Goal: Task Accomplishment & Management: Use online tool/utility

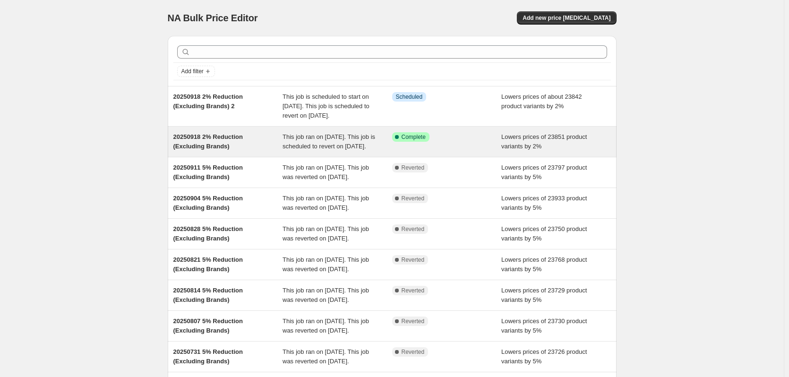
click at [494, 151] on div "Success Complete Complete" at bounding box center [447, 141] width 110 height 19
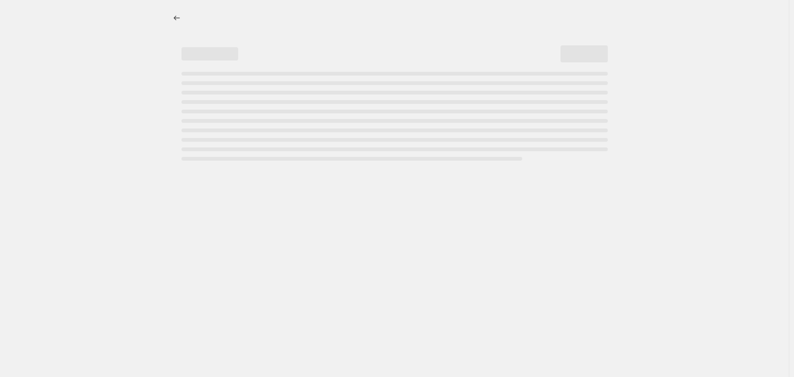
select select "percentage"
select select "no_change"
select select "vendor"
select select "not_equal"
select select "vendor"
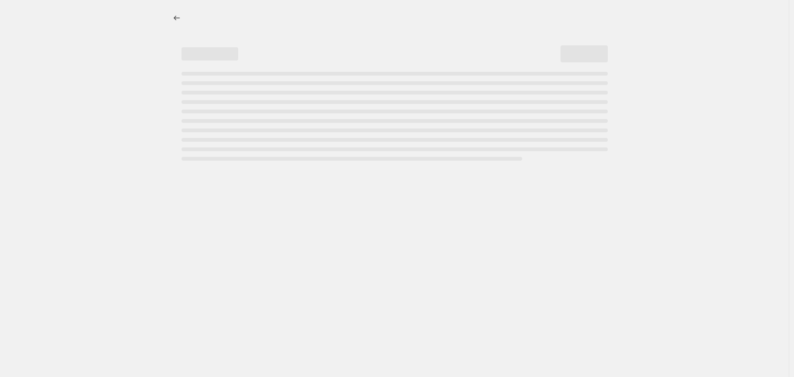
select select "not_equal"
select select "vendor"
select select "not_equal"
select select "vendor"
select select "not_equal"
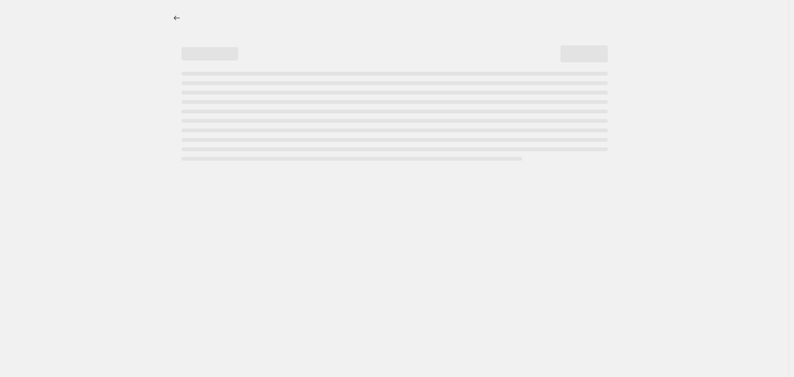
select select "vendor"
select select "not_equal"
select select "vendor"
select select "not_equal"
select select "product_status"
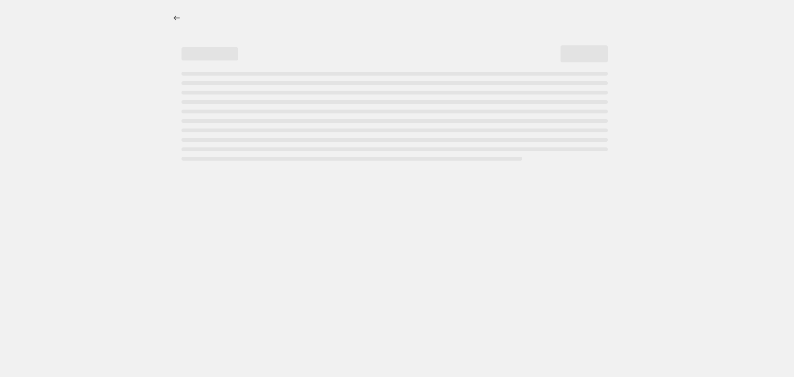
select select "not_equal"
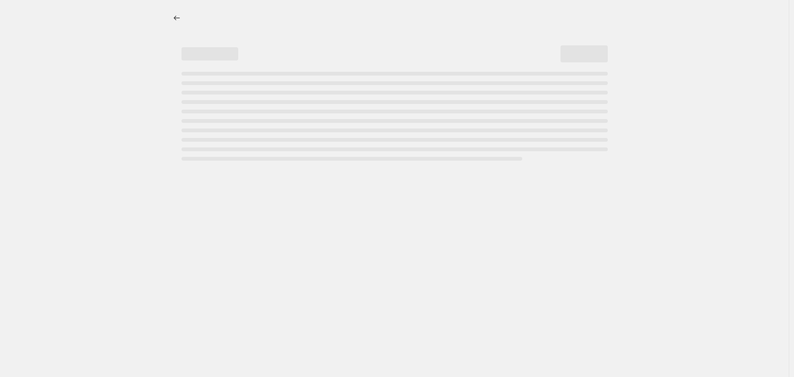
select select "not_equal"
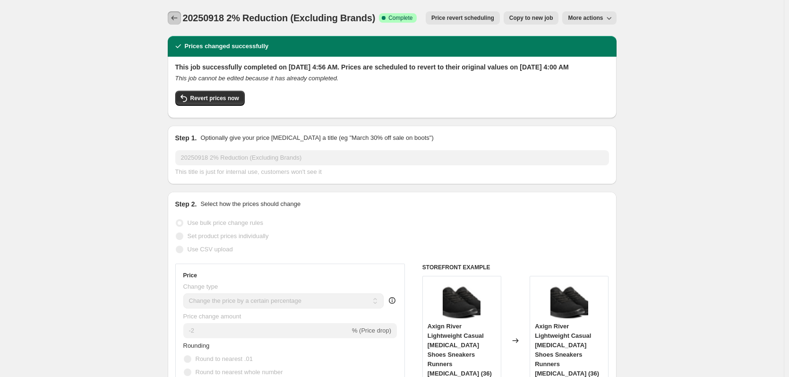
click at [178, 16] on icon "Price change jobs" at bounding box center [174, 17] width 9 height 9
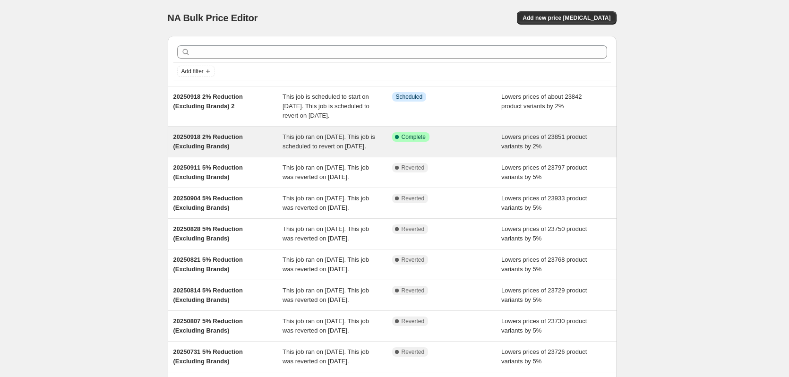
click at [488, 151] on div "Success Complete Complete" at bounding box center [447, 141] width 110 height 19
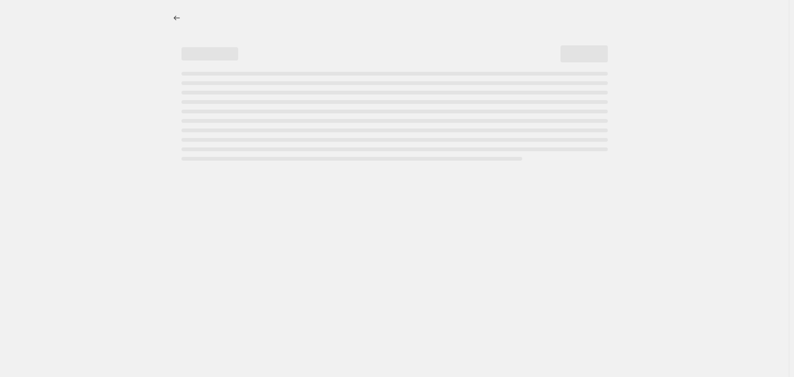
select select "percentage"
select select "no_change"
select select "vendor"
select select "not_equal"
select select "vendor"
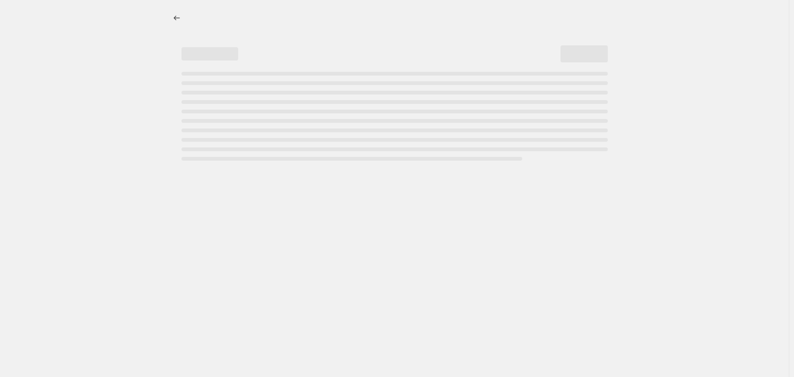
select select "not_equal"
select select "vendor"
select select "not_equal"
select select "vendor"
select select "not_equal"
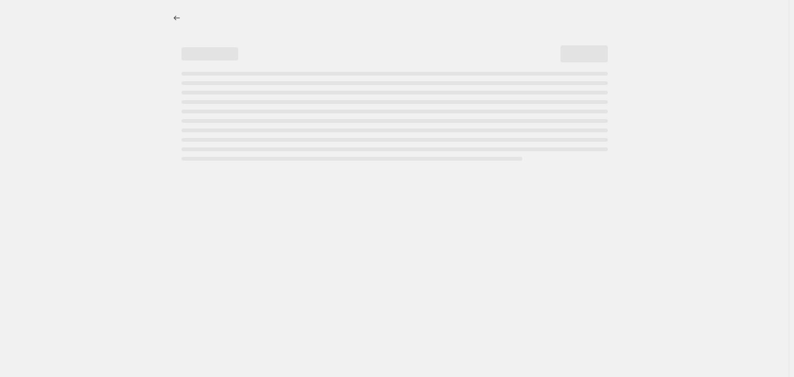
select select "vendor"
select select "not_equal"
select select "vendor"
select select "not_equal"
select select "product_status"
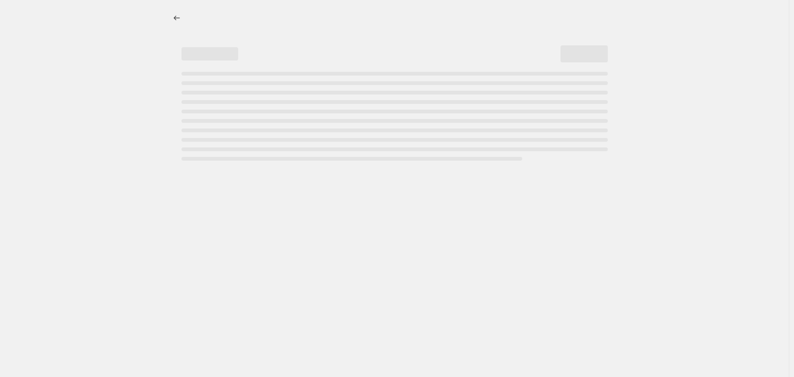
select select "not_equal"
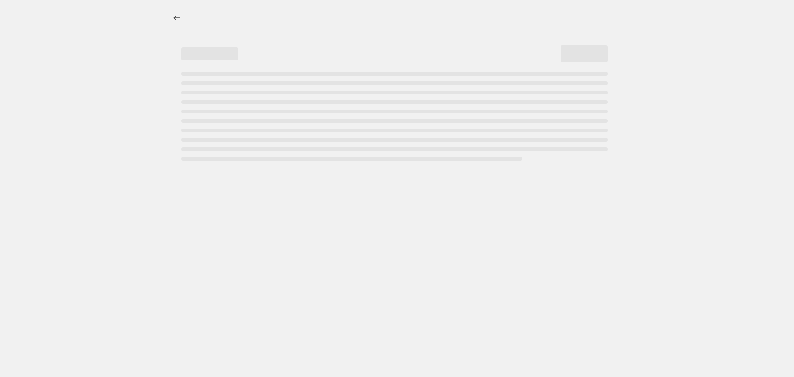
select select "not_equal"
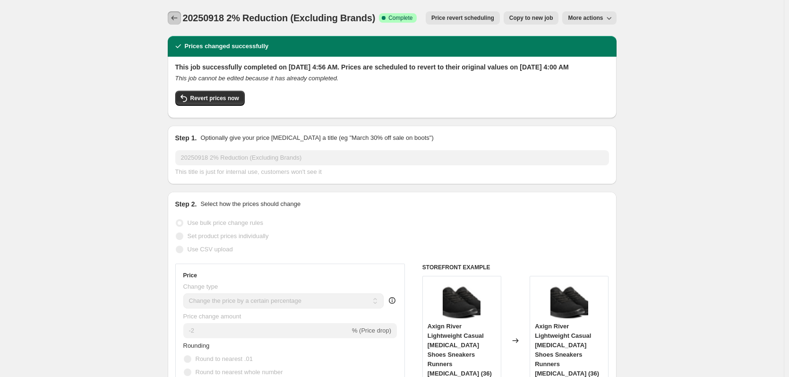
click at [181, 18] on button "Price change jobs" at bounding box center [174, 17] width 13 height 13
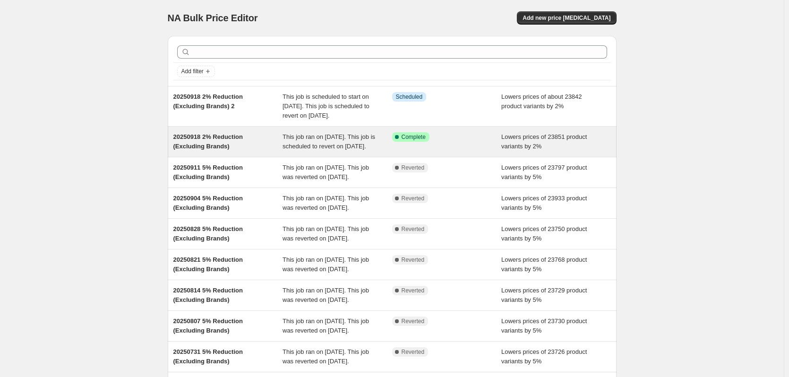
click at [516, 150] on span "Lowers prices of 23851 product variants by 2%" at bounding box center [544, 141] width 86 height 17
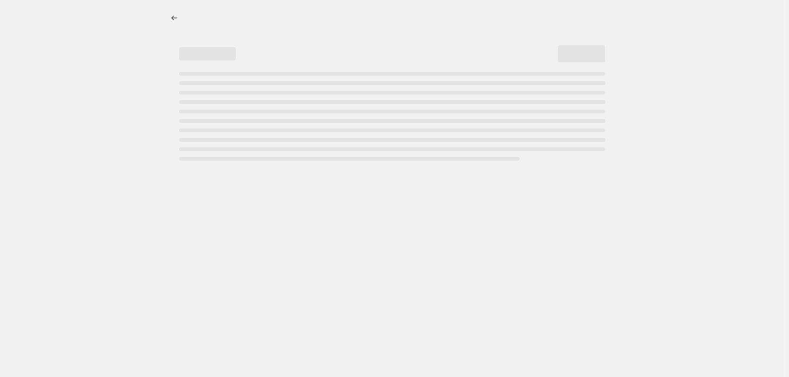
select select "percentage"
select select "no_change"
select select "vendor"
select select "not_equal"
select select "vendor"
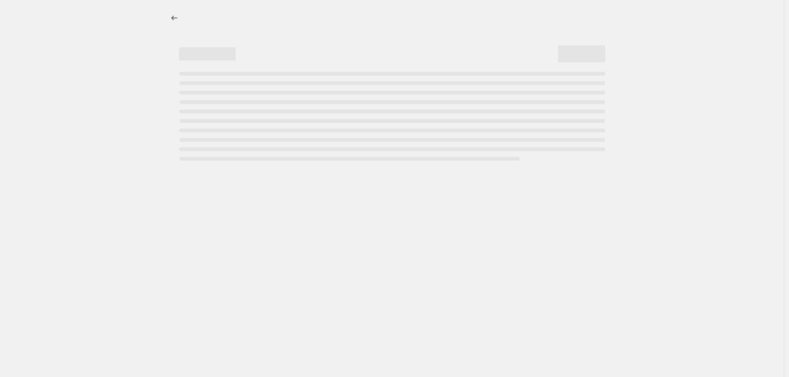
select select "not_equal"
select select "vendor"
select select "not_equal"
select select "vendor"
select select "not_equal"
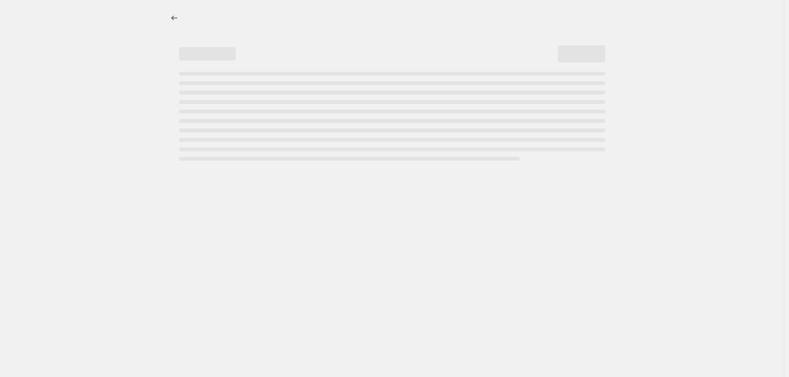
select select "vendor"
select select "not_equal"
select select "vendor"
select select "not_equal"
select select "product_status"
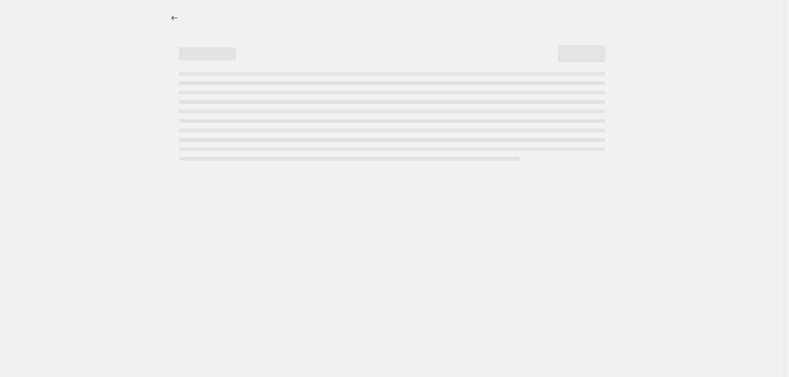
select select "not_equal"
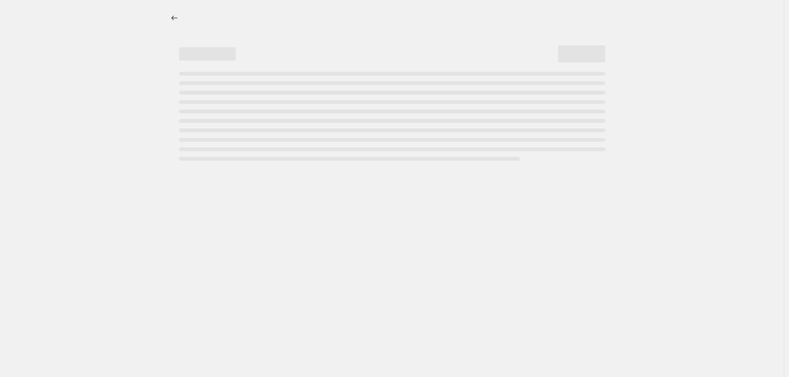
select select "not_equal"
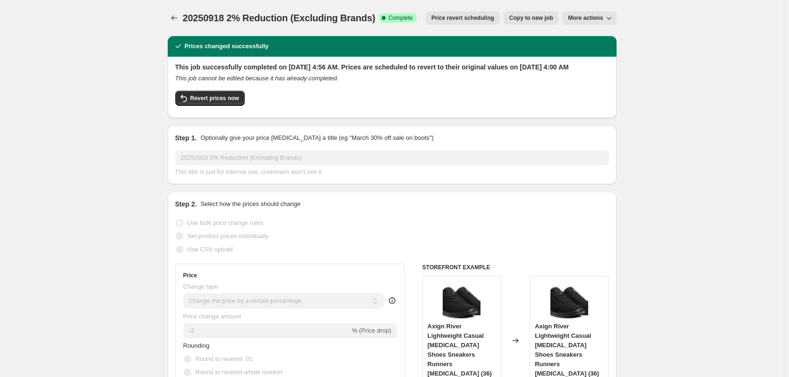
click at [477, 20] on span "Price revert scheduling" at bounding box center [462, 18] width 63 height 8
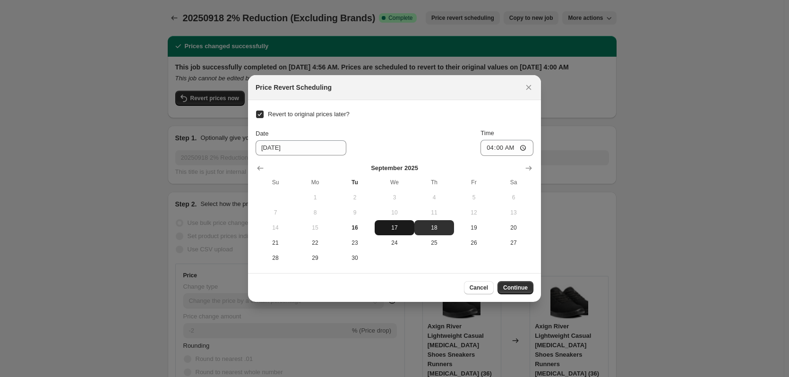
click at [387, 228] on span "17" at bounding box center [395, 228] width 32 height 8
type input "[DATE]"
click at [510, 289] on span "Continue" at bounding box center [515, 288] width 25 height 8
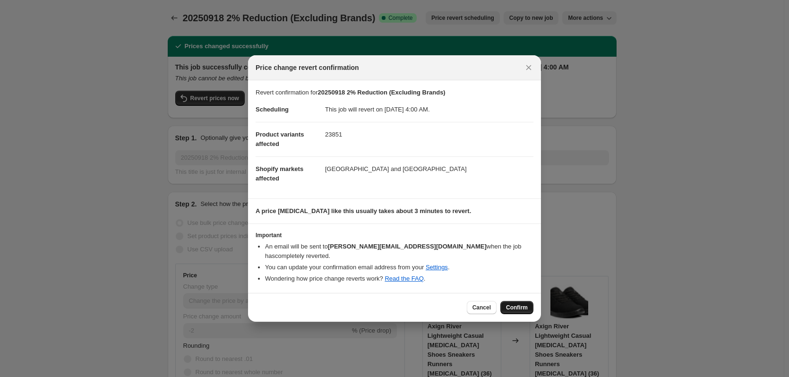
click at [519, 305] on span "Confirm" at bounding box center [517, 308] width 22 height 8
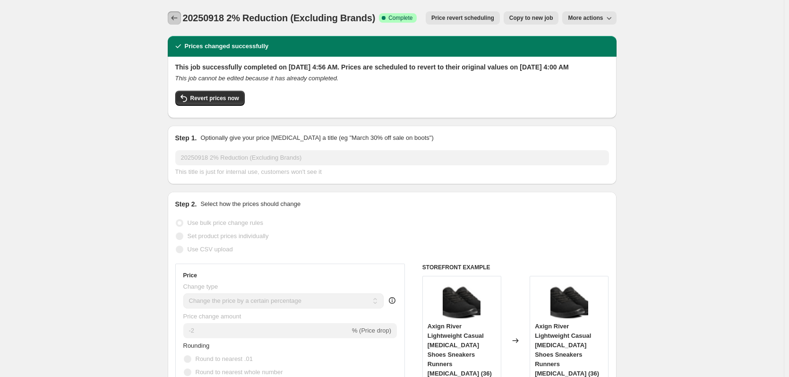
click at [172, 16] on icon "Price change jobs" at bounding box center [174, 17] width 9 height 9
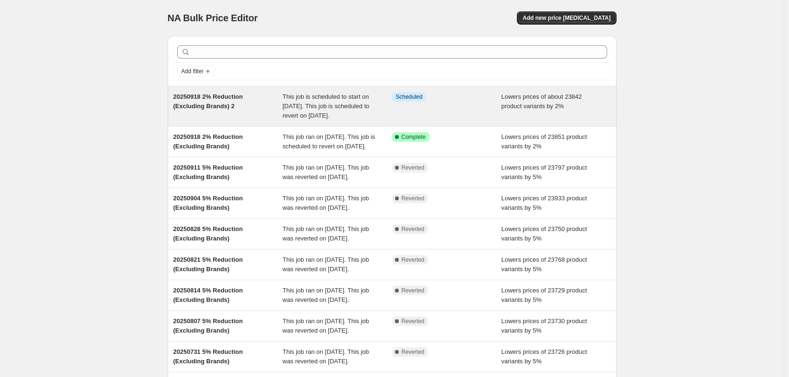
click at [480, 103] on div "Info Scheduled" at bounding box center [447, 106] width 110 height 28
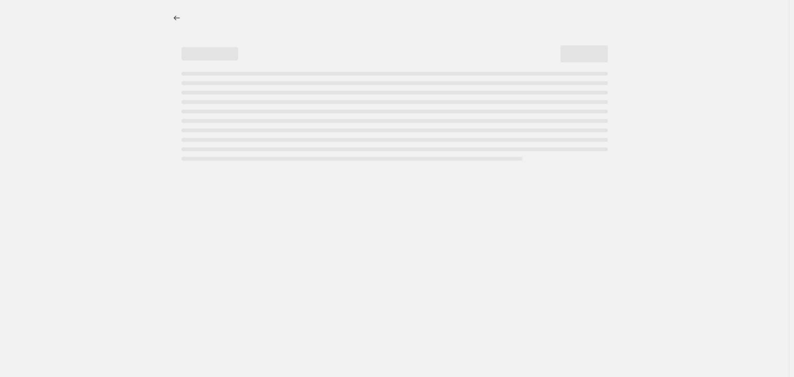
select select "percentage"
select select "no_change"
select select "vendor"
select select "not_equal"
select select "vendor"
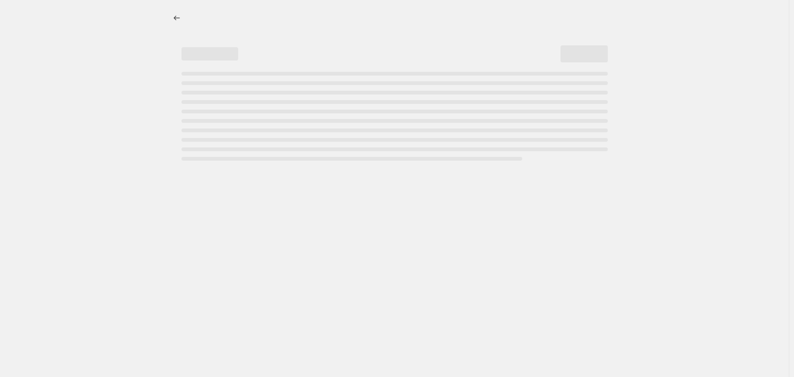
select select "not_equal"
select select "vendor"
select select "not_equal"
select select "vendor"
select select "not_equal"
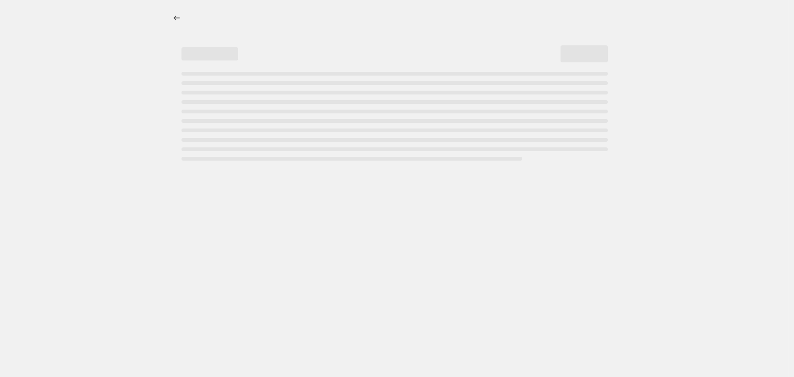
select select "vendor"
select select "not_equal"
select select "vendor"
select select "not_equal"
select select "product_status"
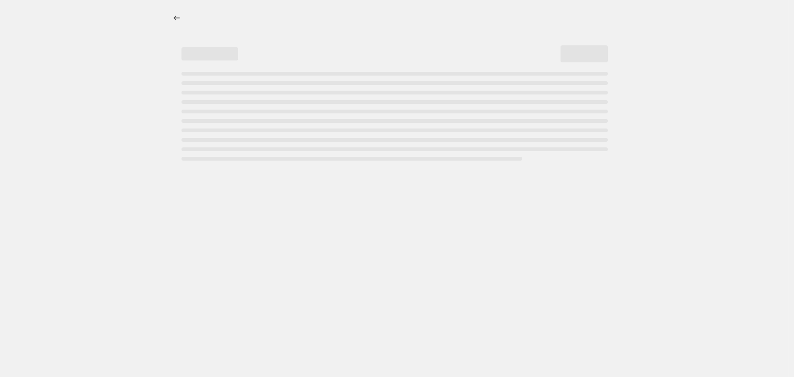
select select "not_equal"
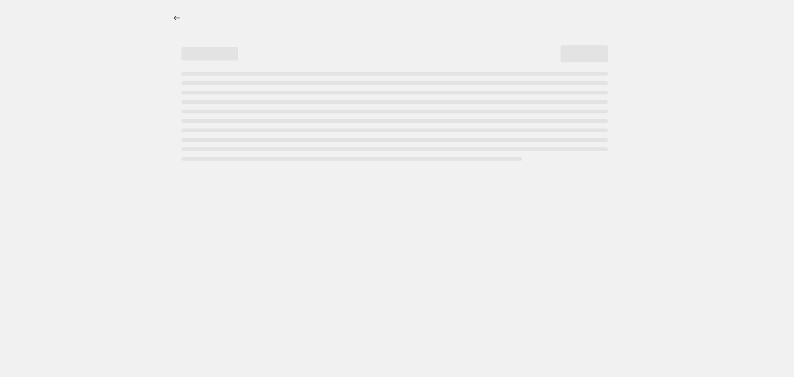
select select "not_equal"
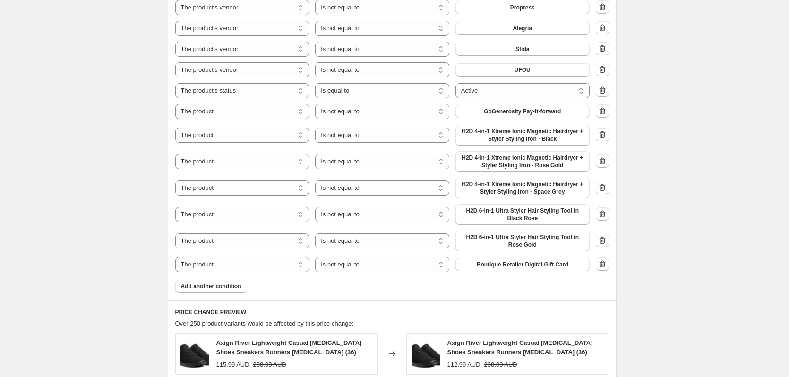
scroll to position [851, 0]
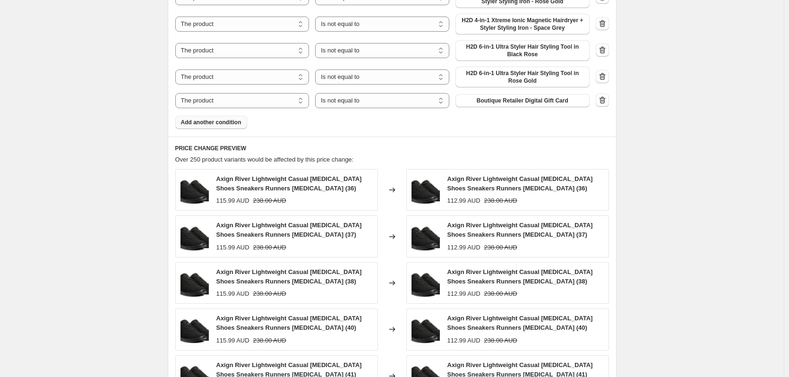
click at [216, 123] on span "Add another condition" at bounding box center [211, 123] width 60 height 8
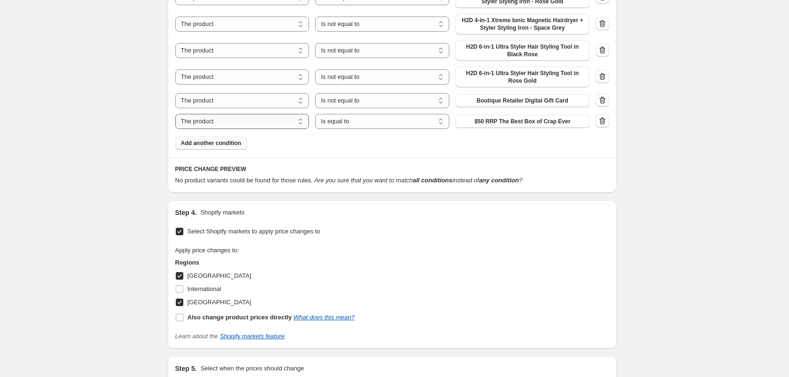
click at [278, 121] on select "The product The product's collection The product's tag The product's vendor The…" at bounding box center [242, 121] width 134 height 15
select select "tag"
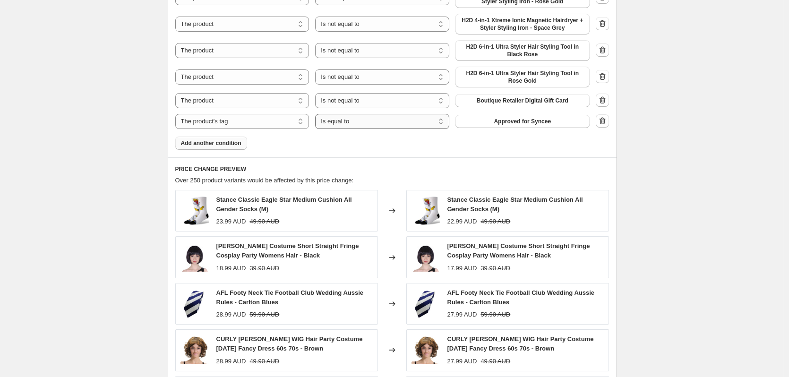
click at [425, 120] on select "Is equal to Is not equal to" at bounding box center [382, 121] width 134 height 15
select select "not_equal"
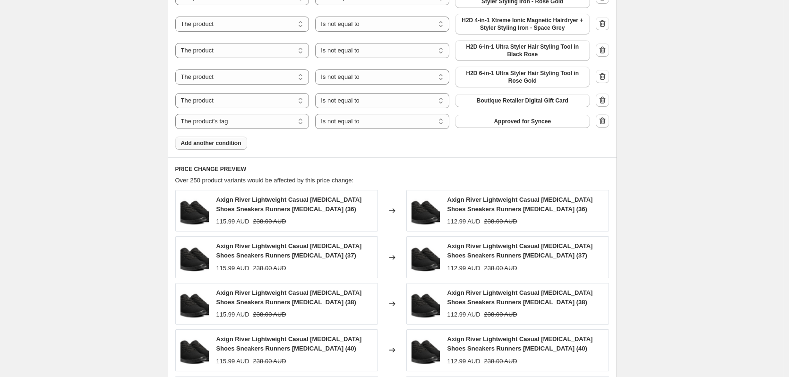
click at [527, 123] on span "Approved for Syncee" at bounding box center [522, 122] width 57 height 8
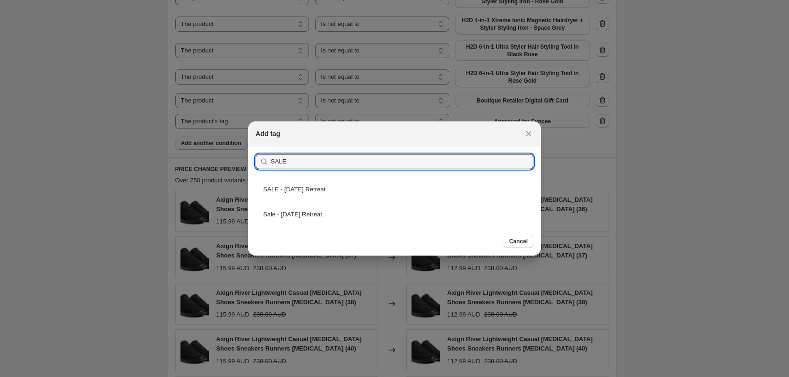
type input "SALE"
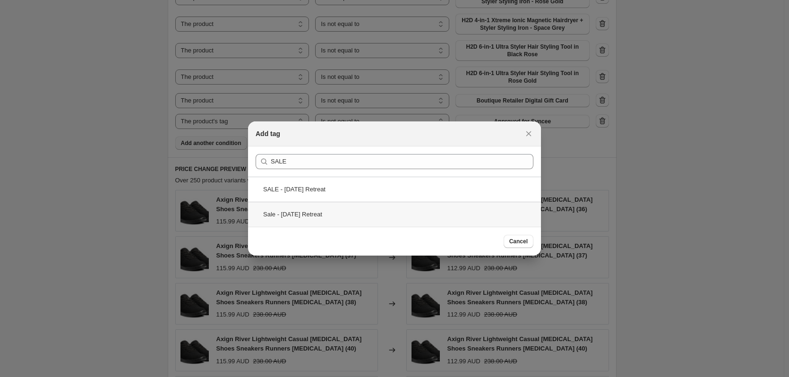
click at [301, 220] on div "Sale - [DATE] Retreat" at bounding box center [394, 214] width 293 height 25
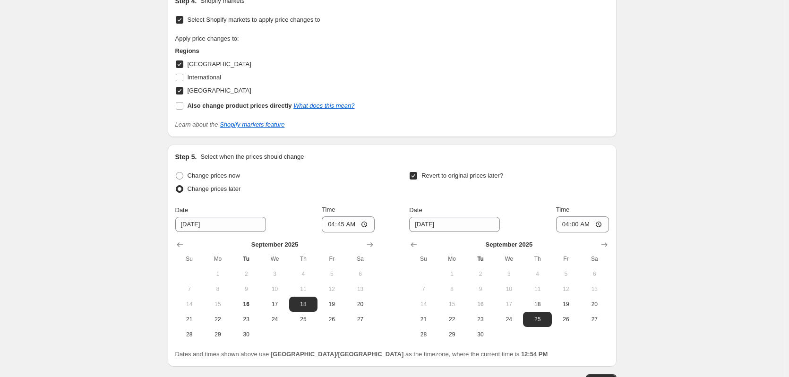
scroll to position [1398, 0]
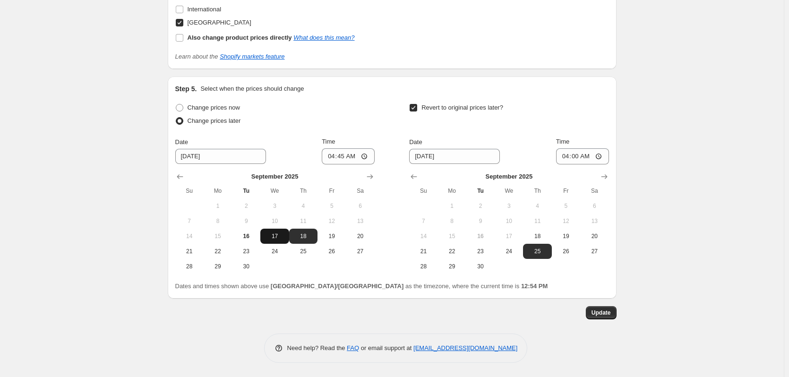
click at [277, 236] on span "17" at bounding box center [274, 237] width 21 height 8
type input "[DATE]"
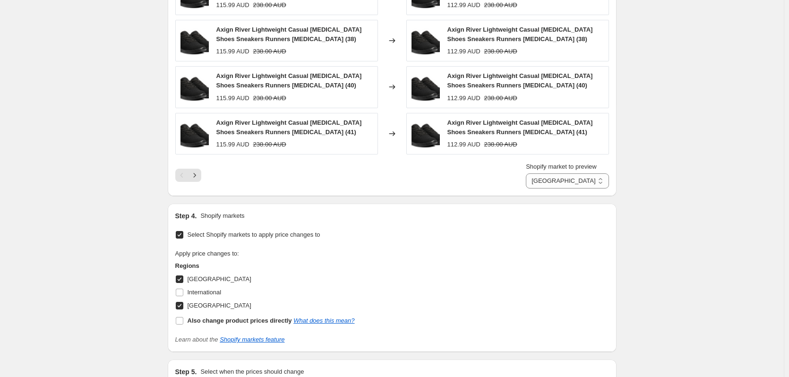
scroll to position [783, 0]
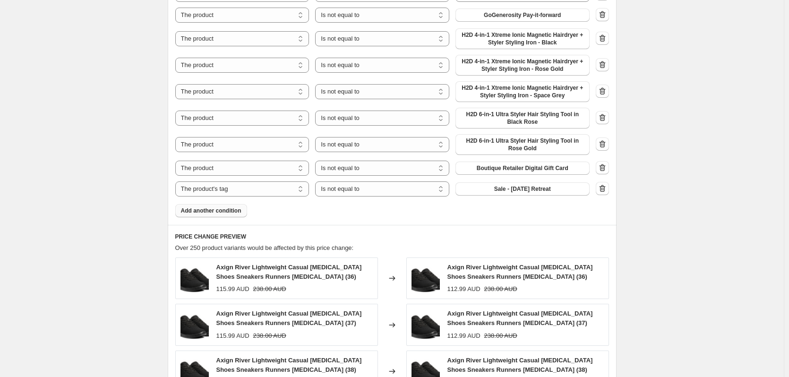
click at [646, 124] on div "20250918 2% Reduction (Excluding Brands) 2. This page is ready 20250918 2% Redu…" at bounding box center [392, 104] width 784 height 1774
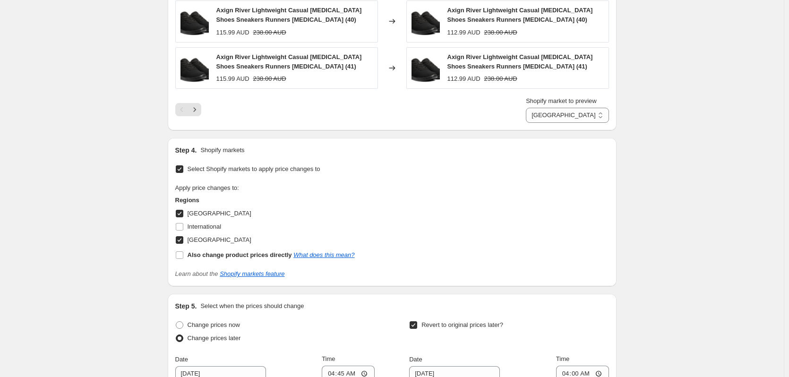
scroll to position [1398, 0]
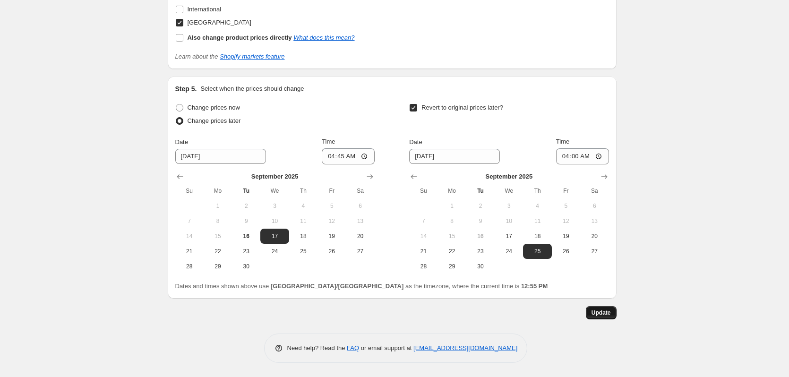
click at [610, 316] on span "Update" at bounding box center [601, 313] width 19 height 8
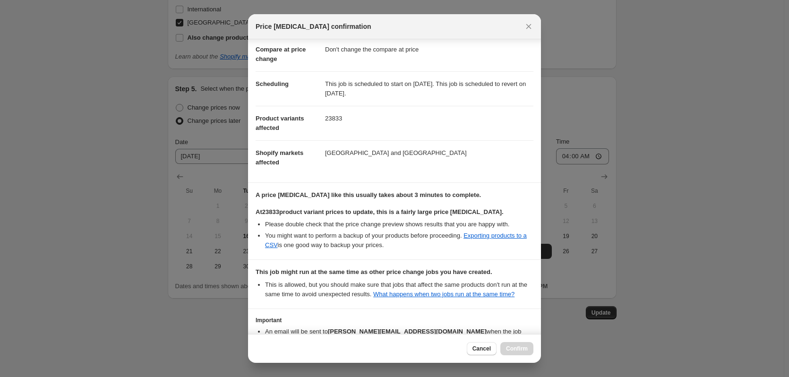
scroll to position [105, 0]
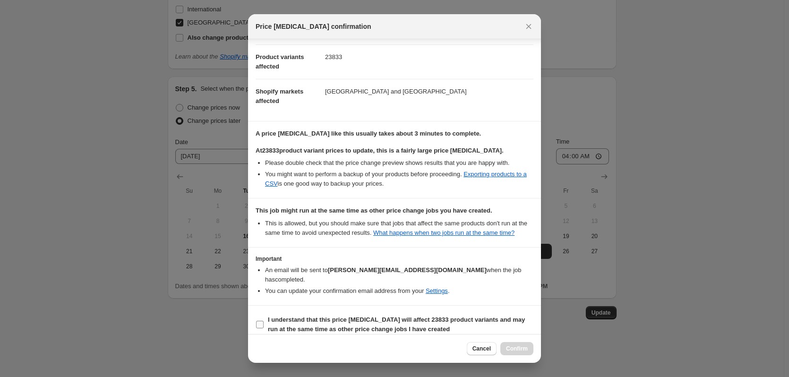
click at [289, 321] on b "I understand that this price [MEDICAL_DATA] will affect 23833 product variants …" at bounding box center [396, 324] width 257 height 17
click at [264, 321] on input "I understand that this price [MEDICAL_DATA] will affect 23833 product variants …" at bounding box center [260, 325] width 8 height 8
checkbox input "true"
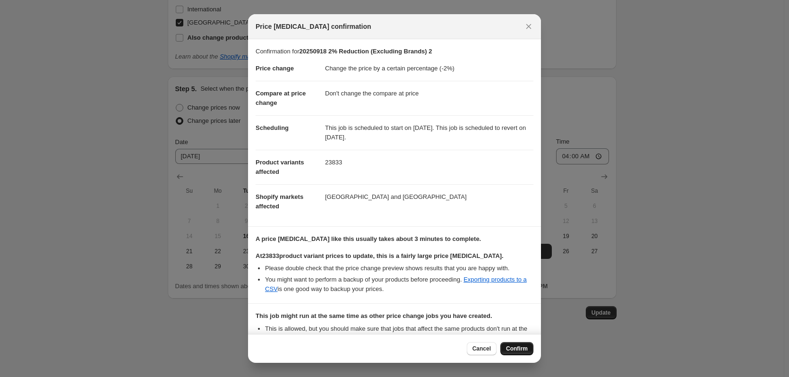
click at [519, 350] on span "Confirm" at bounding box center [517, 349] width 22 height 8
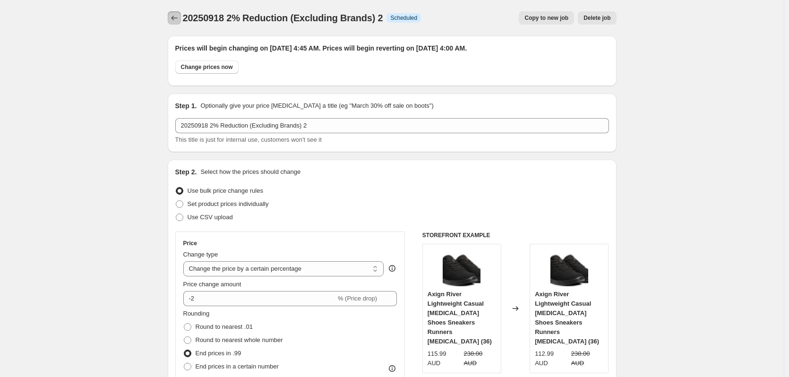
click at [177, 16] on icon "Price change jobs" at bounding box center [174, 17] width 9 height 9
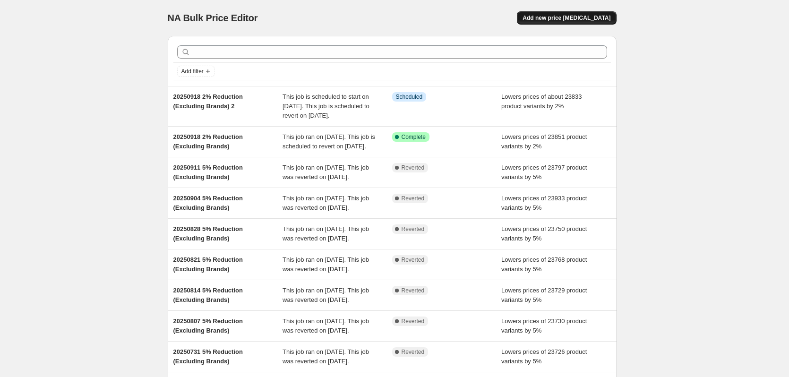
click at [571, 22] on button "Add new price [MEDICAL_DATA]" at bounding box center [566, 17] width 99 height 13
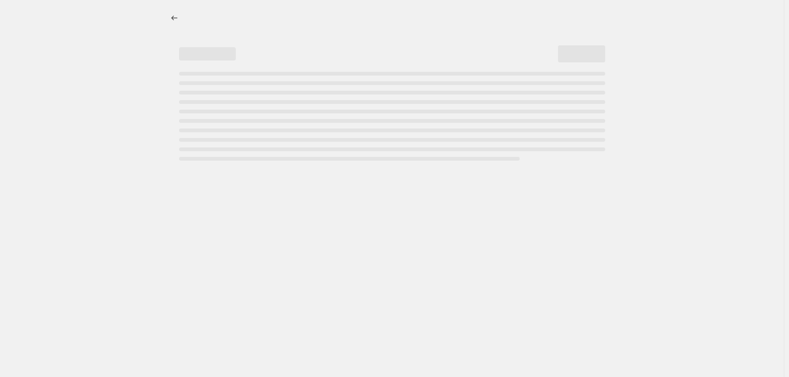
select select "percentage"
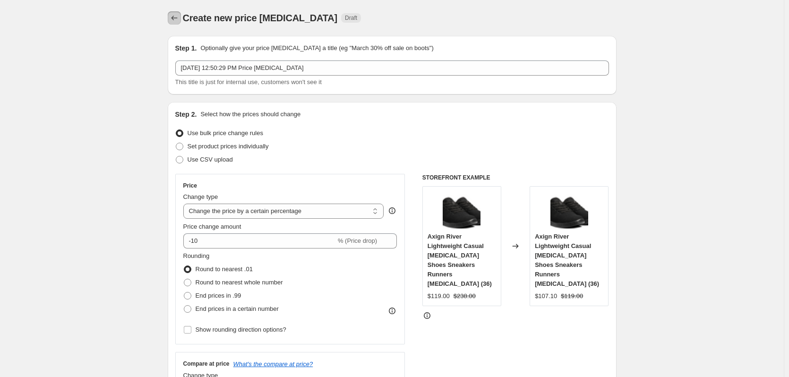
click at [178, 19] on icon "Price change jobs" at bounding box center [174, 17] width 9 height 9
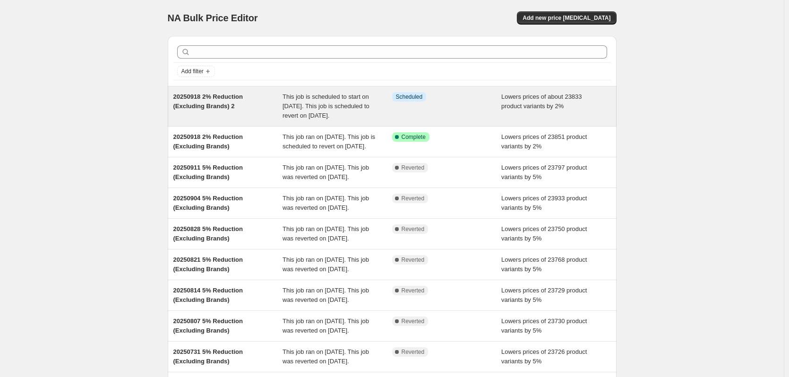
click at [549, 111] on div "Lowers prices of about 23833 product variants by 2%" at bounding box center [556, 106] width 110 height 28
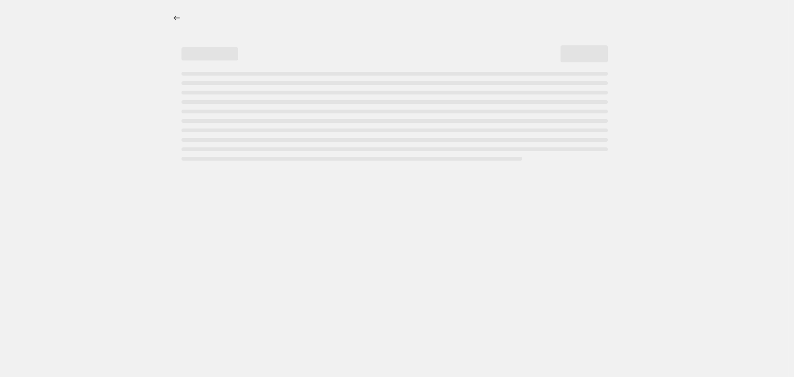
select select "percentage"
select select "no_change"
select select "vendor"
select select "not_equal"
select select "vendor"
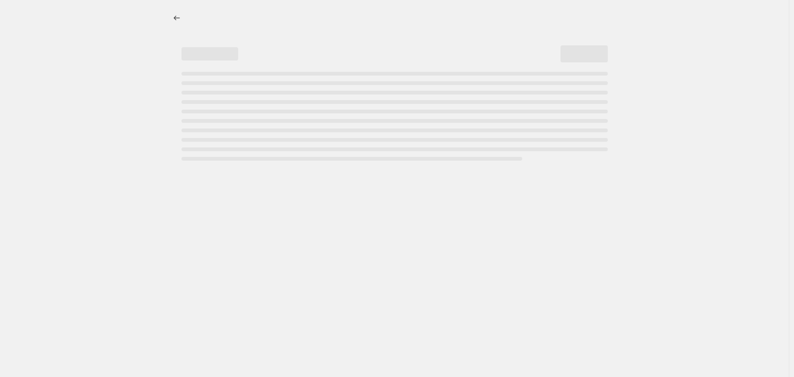
select select "not_equal"
select select "vendor"
select select "not_equal"
select select "vendor"
select select "not_equal"
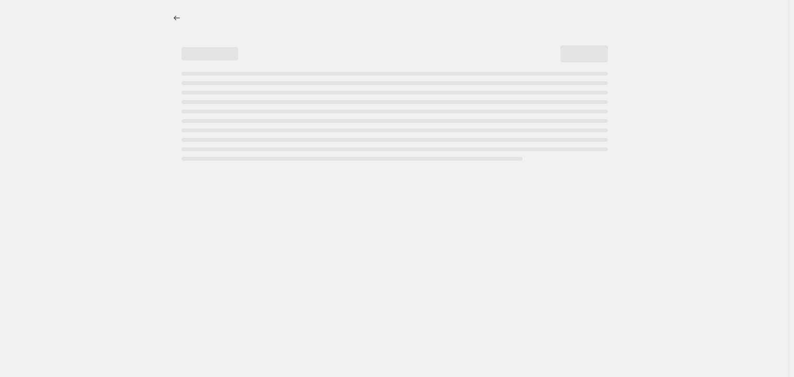
select select "vendor"
select select "not_equal"
select select "vendor"
select select "not_equal"
select select "product_status"
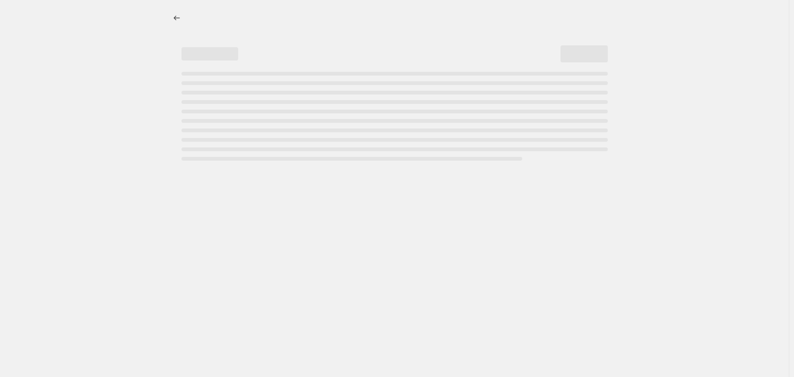
select select "not_equal"
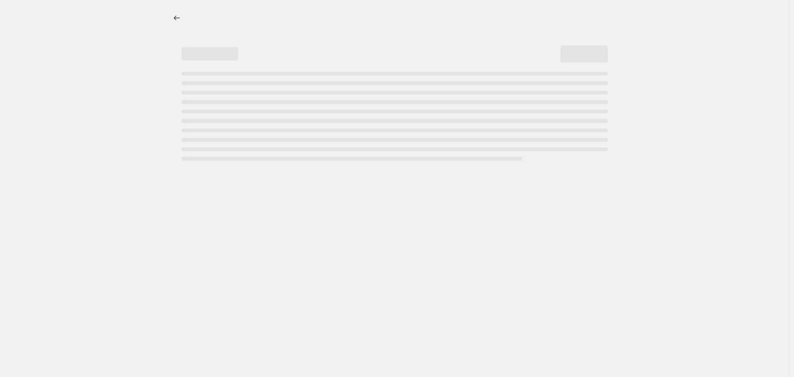
select select "not_equal"
select select "tag"
select select "not_equal"
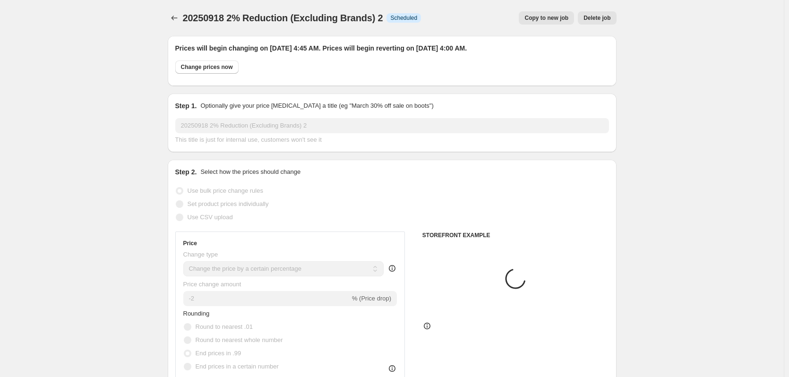
click at [563, 21] on span "Copy to new job" at bounding box center [547, 18] width 44 height 8
select select "percentage"
select select "no_change"
select select "vendor"
select select "not_equal"
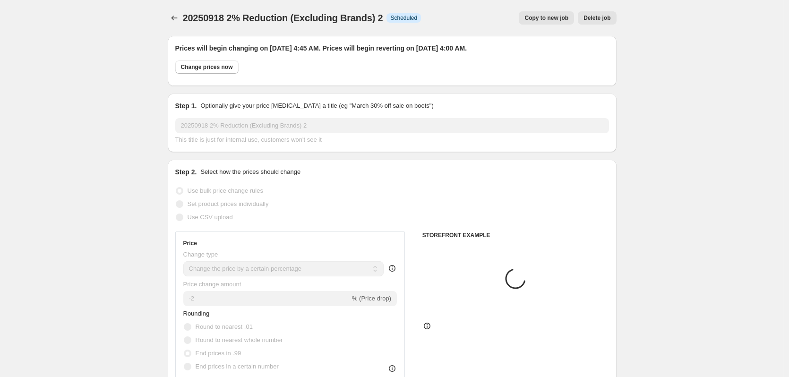
select select "vendor"
select select "not_equal"
select select "vendor"
select select "not_equal"
select select "vendor"
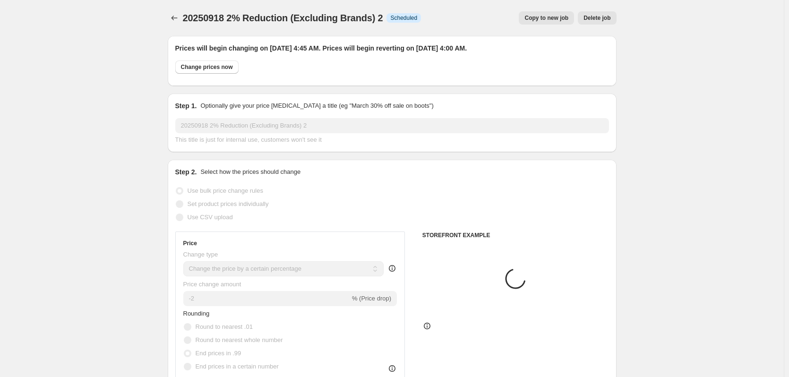
select select "not_equal"
select select "vendor"
select select "not_equal"
select select "vendor"
select select "not_equal"
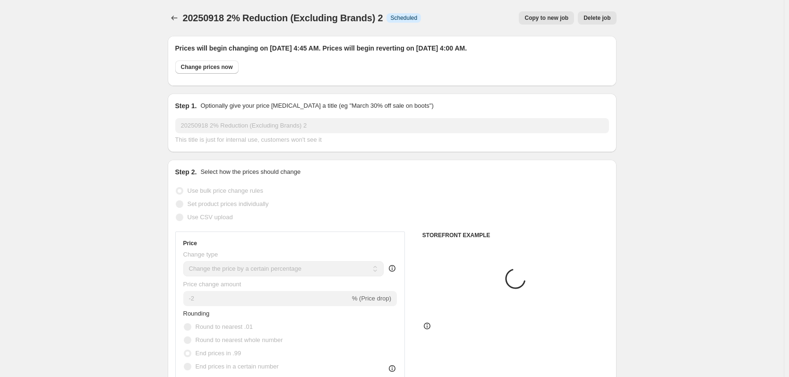
select select "product_status"
select select "not_equal"
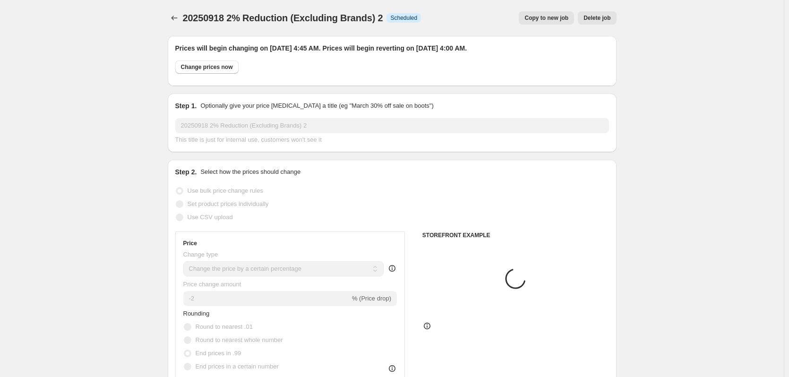
select select "not_equal"
select select "tag"
select select "not_equal"
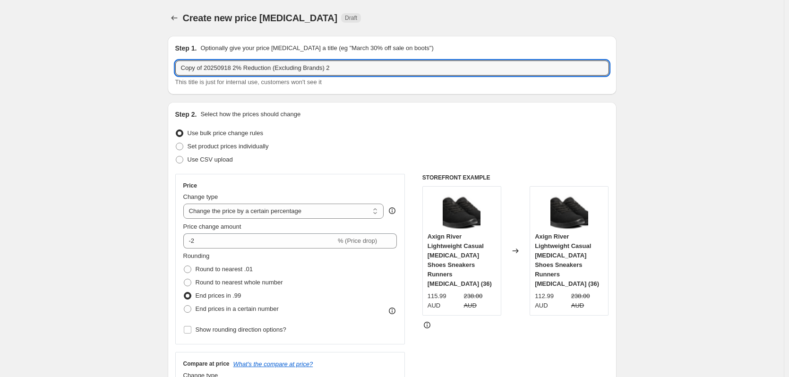
drag, startPoint x: 203, startPoint y: 65, endPoint x: 164, endPoint y: 72, distance: 39.4
click at [210, 69] on input "20250918 2% Reduction (Excluding Brands) 2" at bounding box center [392, 67] width 434 height 15
click at [216, 67] on input "20250917 2% Reduction (Excluding Brands) 2" at bounding box center [392, 67] width 434 height 15
drag, startPoint x: 314, startPoint y: 68, endPoint x: 225, endPoint y: 65, distance: 88.9
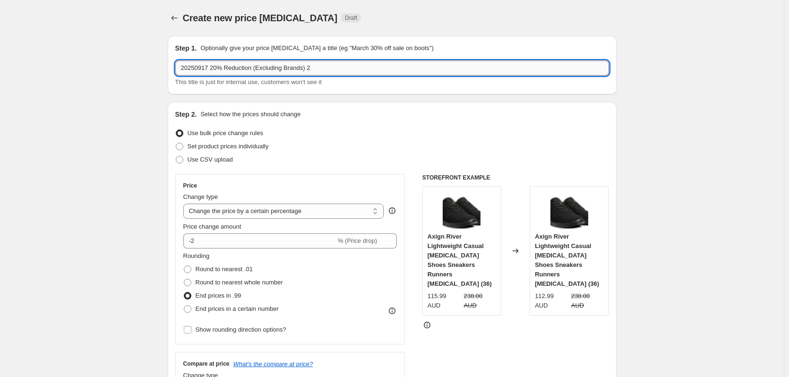
click at [225, 65] on input "20250917 20% Reduction (Excluding Brands) 2" at bounding box center [392, 67] width 434 height 15
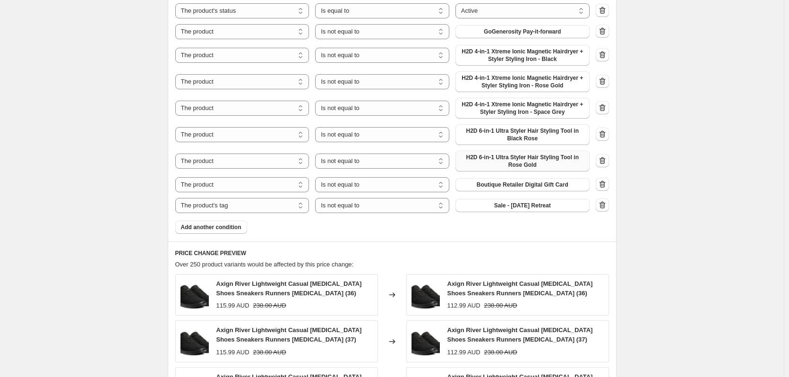
scroll to position [473, 0]
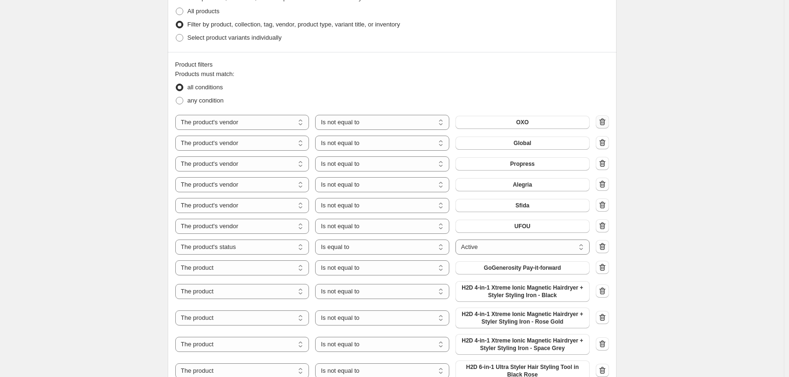
type input "20250917 20% SALE - [DATE] Retreat"
click at [603, 121] on icon "button" at bounding box center [602, 121] width 9 height 9
select select "product_status"
select select "equal"
select select "product"
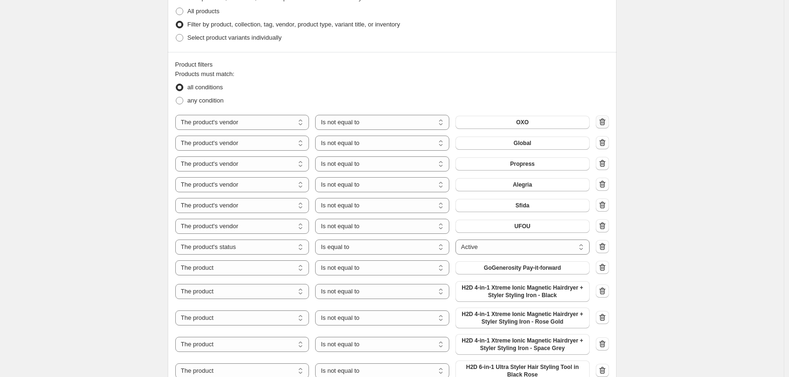
select select "not_equal"
select select "tag"
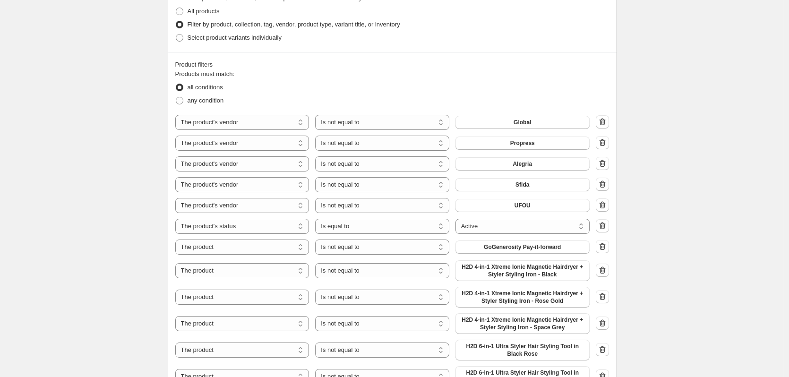
click at [606, 123] on icon "button" at bounding box center [602, 121] width 9 height 9
select select "product_status"
select select "equal"
select select "product"
select select "not_equal"
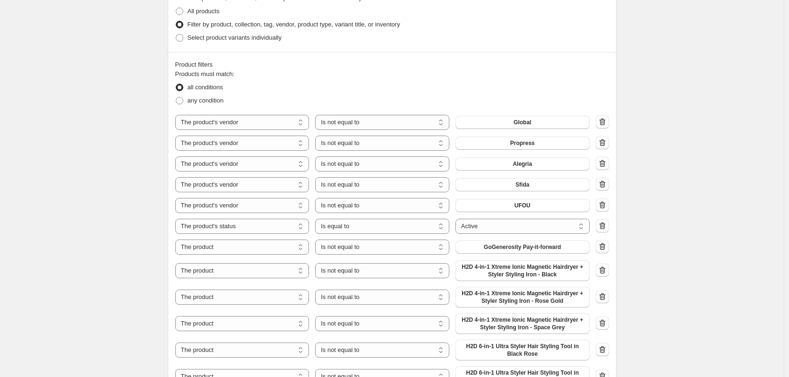
select select "tag"
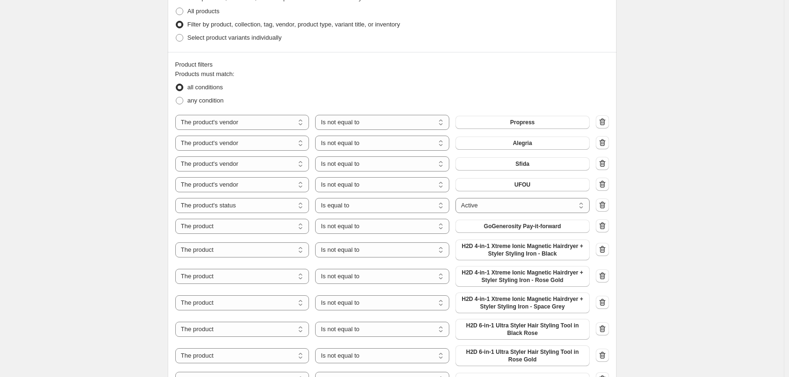
click at [606, 123] on icon "button" at bounding box center [602, 121] width 9 height 9
select select "product_status"
select select "equal"
select select "product"
select select "not_equal"
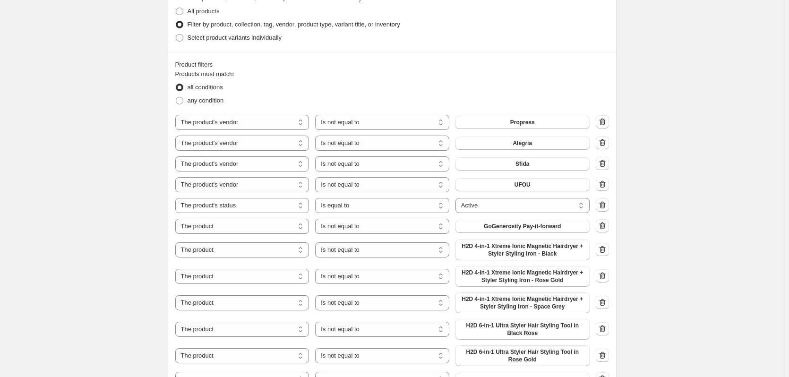
select select "tag"
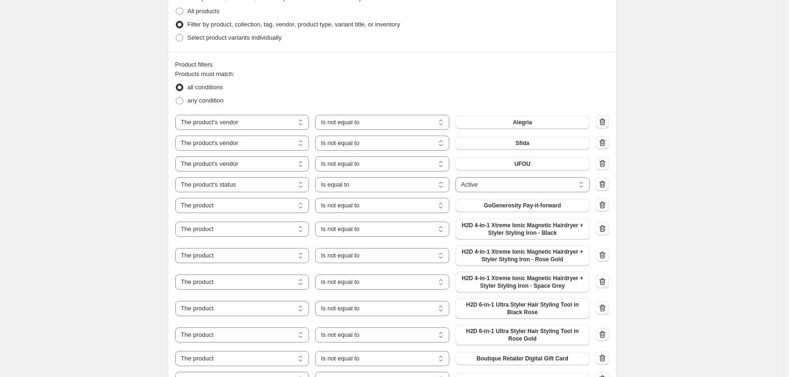
click at [606, 123] on icon "button" at bounding box center [602, 121] width 9 height 9
select select "product_status"
select select "equal"
select select "product"
select select "not_equal"
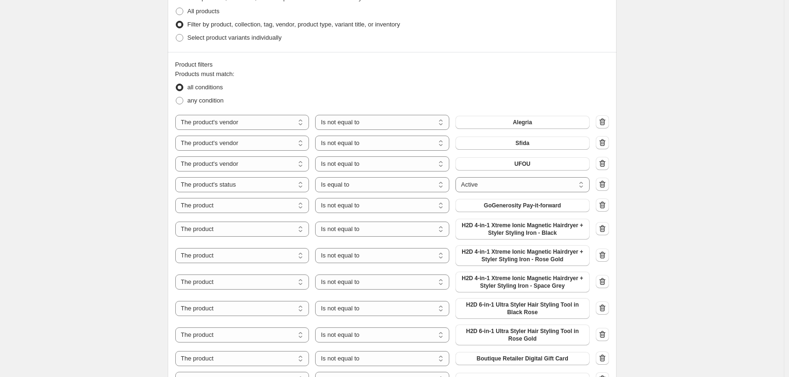
select select "tag"
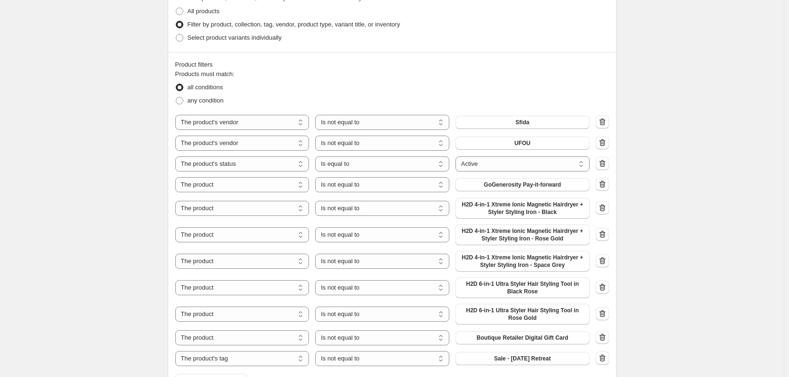
click at [606, 123] on icon "button" at bounding box center [602, 121] width 9 height 9
select select "product_status"
select select "equal"
select select "product"
select select "not_equal"
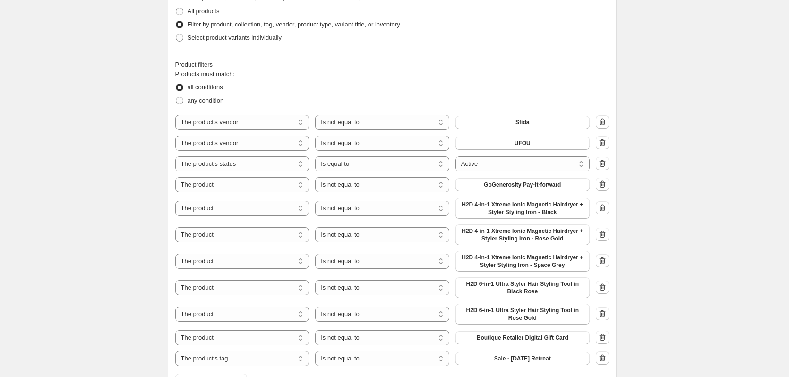
select select "tag"
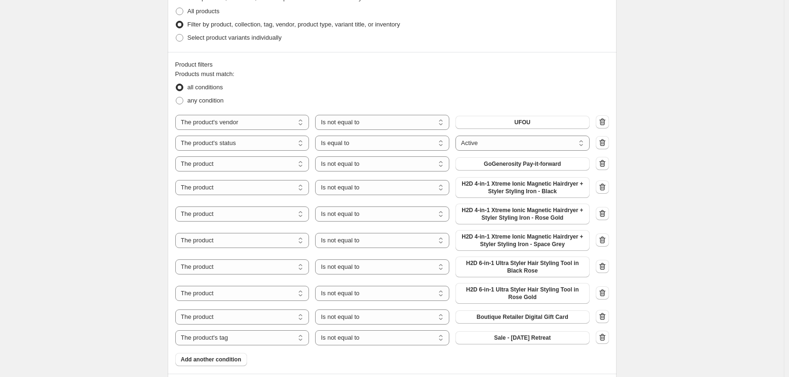
click at [606, 123] on icon "button" at bounding box center [602, 121] width 9 height 9
select select "product_status"
select select "equal"
select select "product"
select select "not_equal"
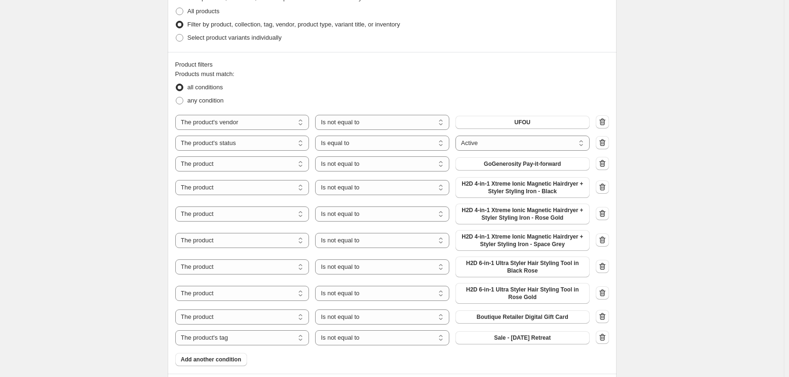
select select "tag"
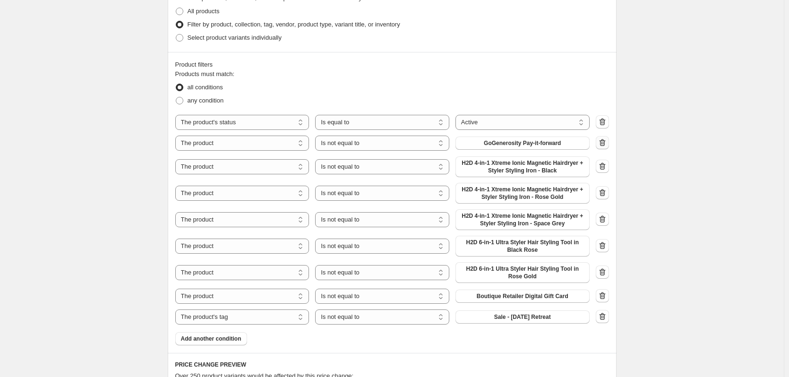
click at [605, 140] on icon "button" at bounding box center [602, 142] width 9 height 9
select select "tag"
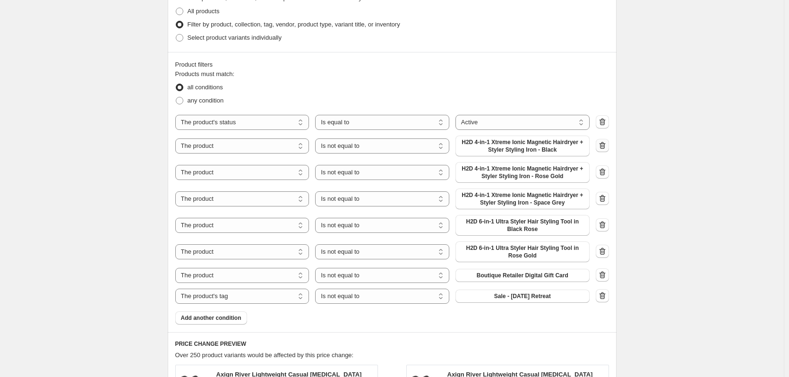
click at [604, 145] on icon "button" at bounding box center [602, 145] width 9 height 9
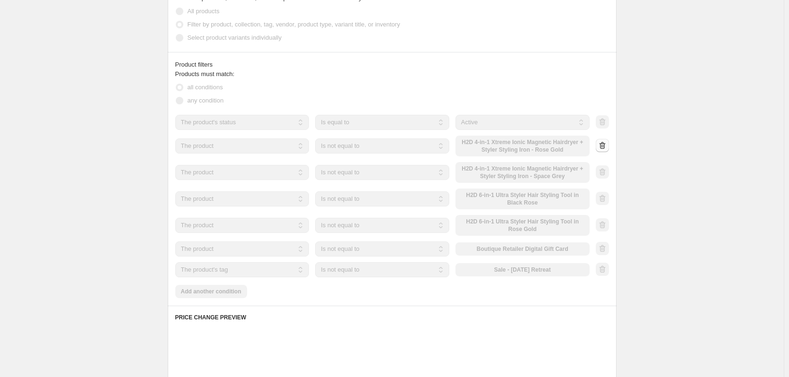
select select "tag"
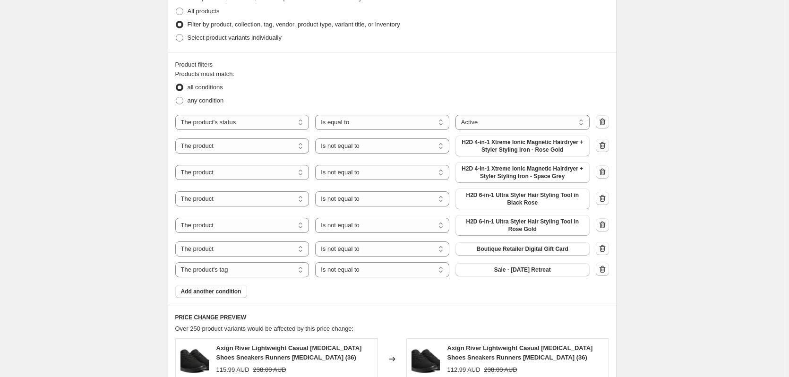
click at [604, 145] on icon "button" at bounding box center [602, 145] width 9 height 9
select select "tag"
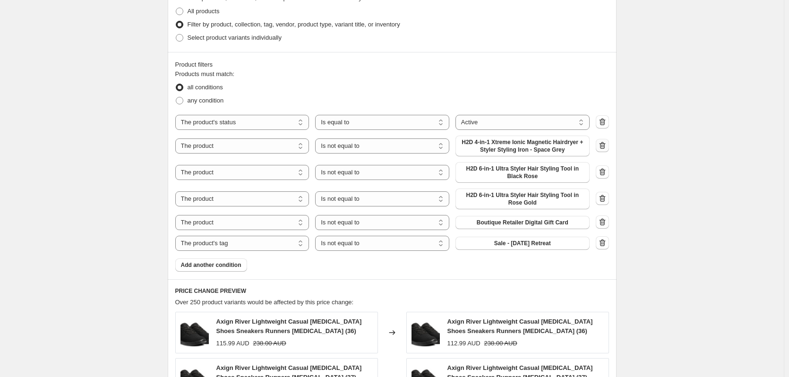
click at [604, 145] on icon "button" at bounding box center [602, 145] width 9 height 9
select select "tag"
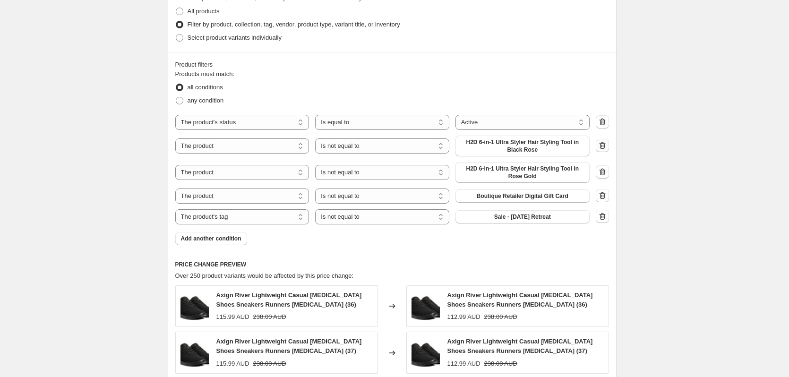
click at [604, 145] on icon "button" at bounding box center [602, 145] width 9 height 9
select select "tag"
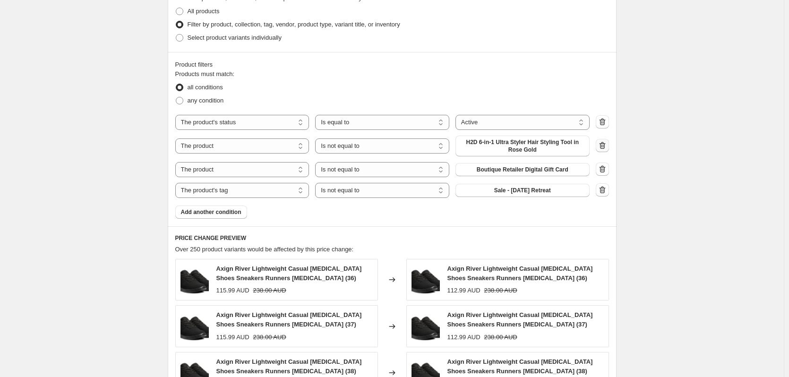
click at [604, 145] on icon "button" at bounding box center [602, 145] width 9 height 9
select select "tag"
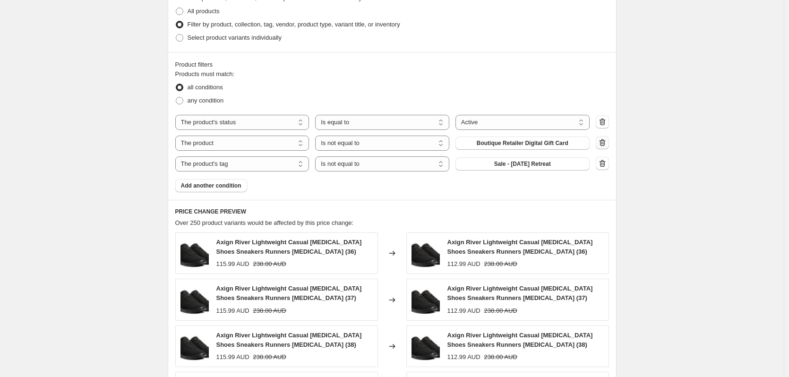
click at [604, 145] on icon "button" at bounding box center [602, 142] width 9 height 9
select select "tag"
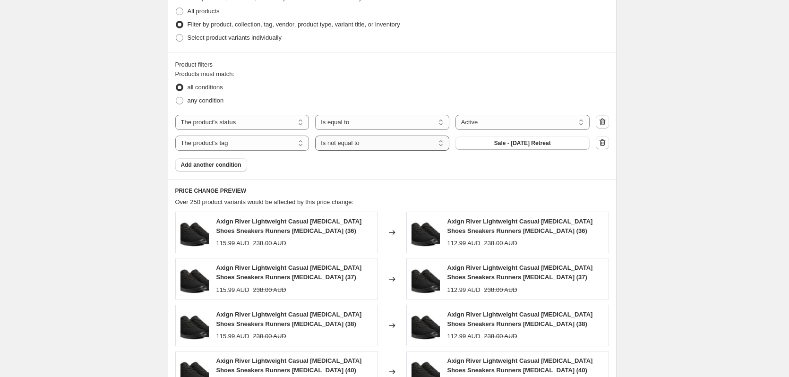
click at [360, 143] on select "Is equal to Is not equal to" at bounding box center [382, 143] width 134 height 15
select select "equal"
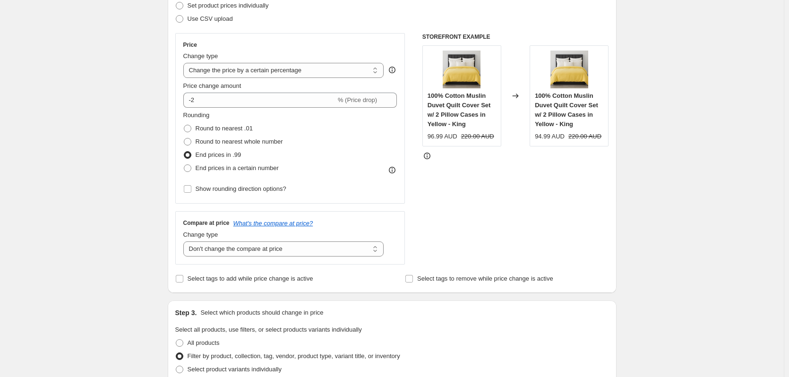
scroll to position [95, 0]
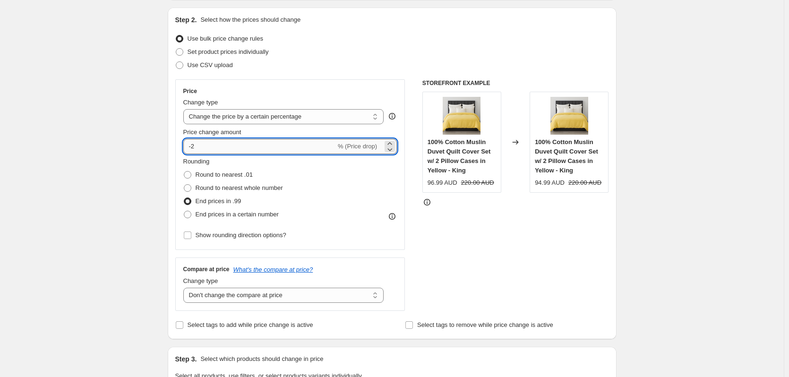
click at [205, 144] on input "-2" at bounding box center [259, 146] width 153 height 15
type input "-20"
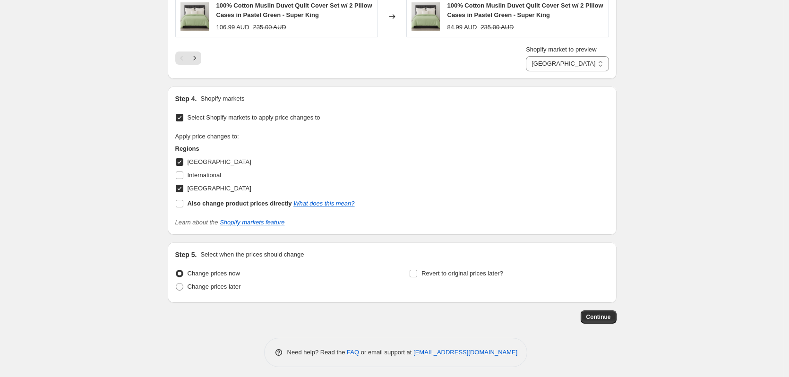
scroll to position [880, 0]
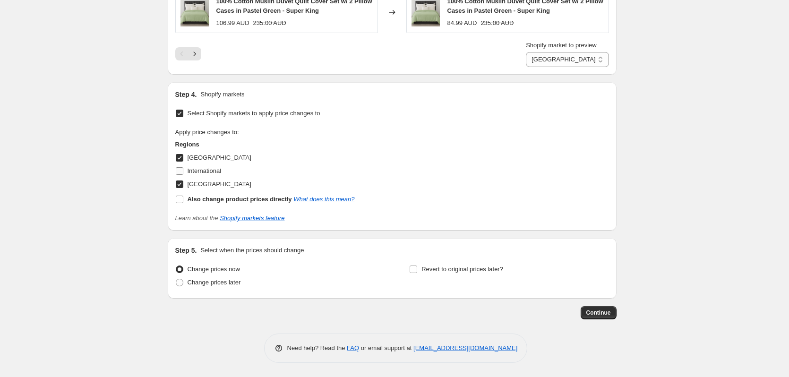
click at [211, 173] on span "International" at bounding box center [205, 170] width 34 height 7
click at [183, 173] on input "International" at bounding box center [180, 171] width 8 height 8
checkbox input "true"
click at [216, 286] on span "Change prices later" at bounding box center [214, 282] width 53 height 7
click at [176, 279] on input "Change prices later" at bounding box center [176, 279] width 0 height 0
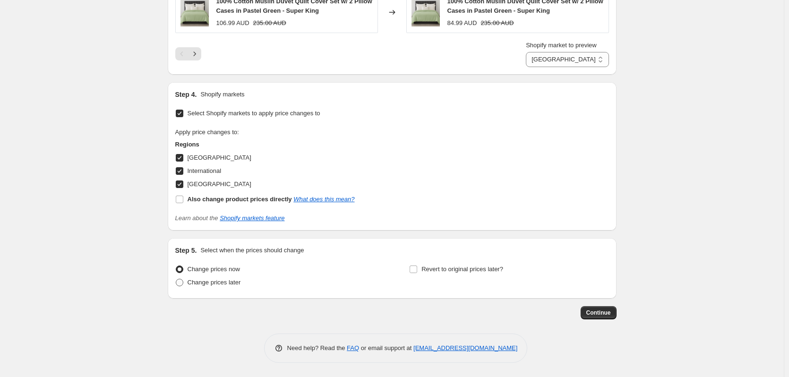
radio input "true"
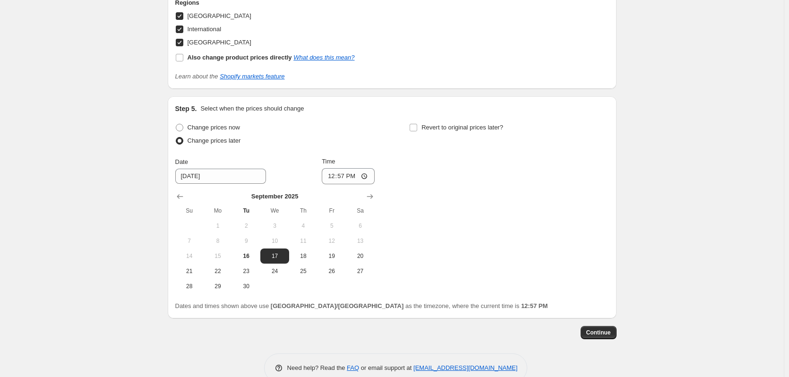
scroll to position [1021, 0]
click at [333, 179] on input "12:57" at bounding box center [348, 176] width 53 height 16
type input "05:30"
click at [497, 203] on div "Change prices now Change prices later Date [DATE] Time 05:[DATE] Mo Tu We Th Fr…" at bounding box center [392, 207] width 434 height 173
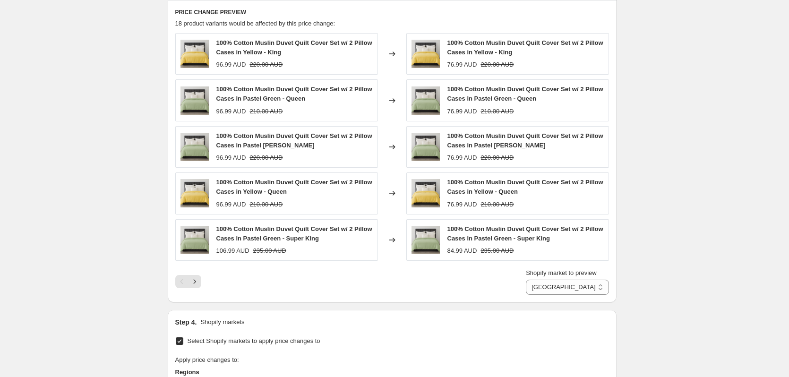
scroll to position [738, 0]
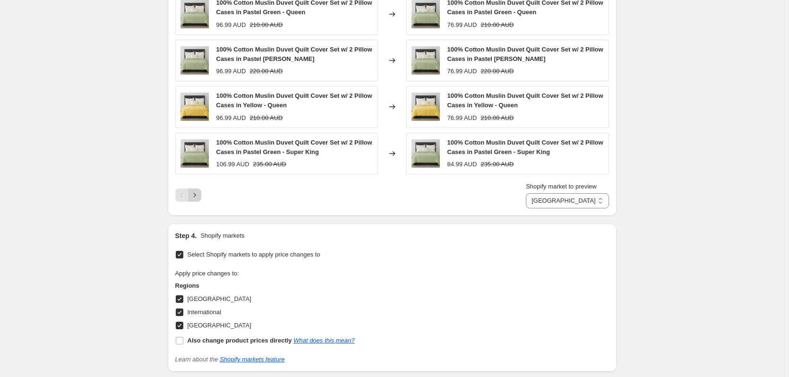
click at [192, 195] on icon "Next" at bounding box center [194, 194] width 9 height 9
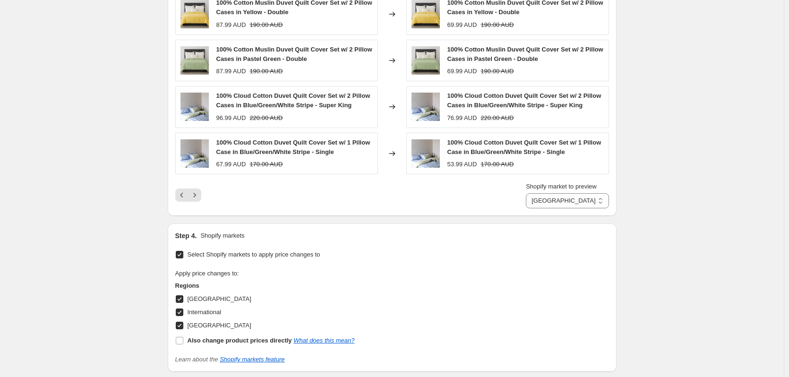
scroll to position [643, 0]
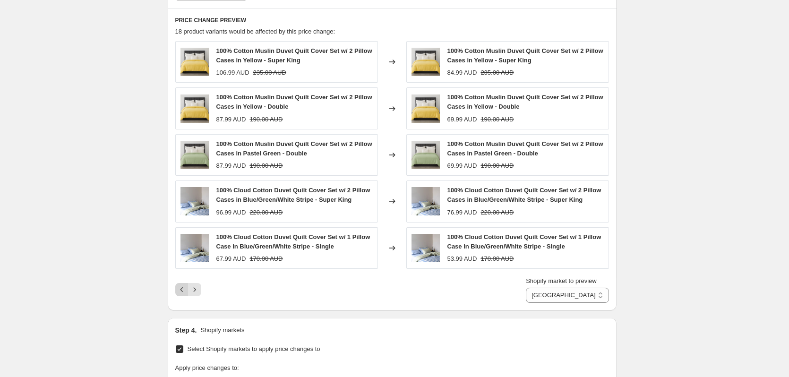
click at [183, 289] on icon "Previous" at bounding box center [181, 289] width 9 height 9
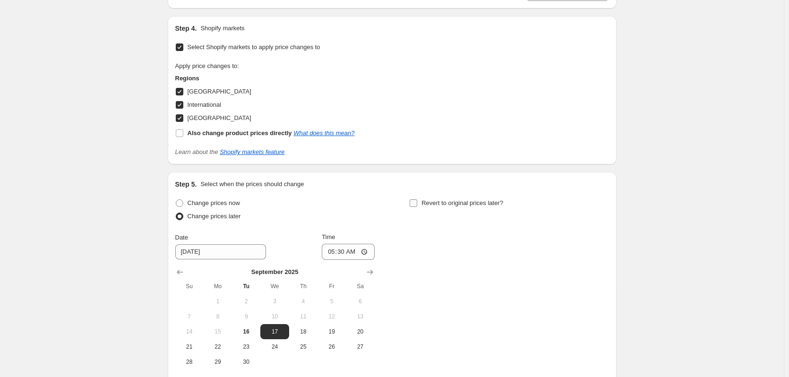
scroll to position [1041, 0]
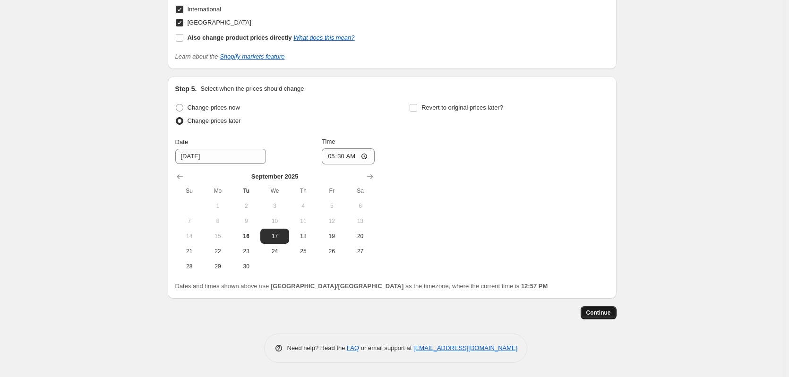
click at [603, 315] on span "Continue" at bounding box center [599, 313] width 25 height 8
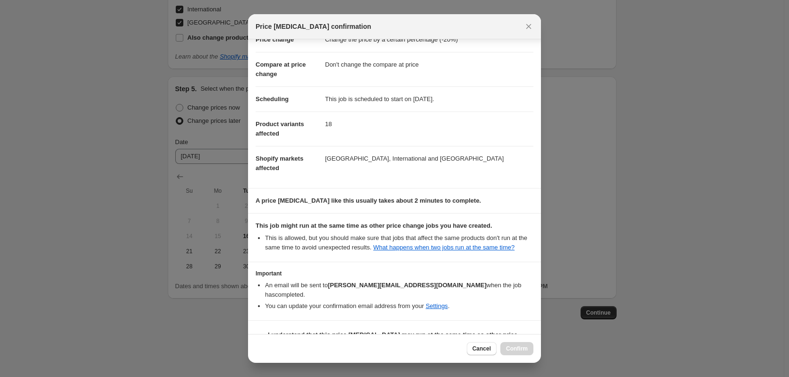
scroll to position [44, 0]
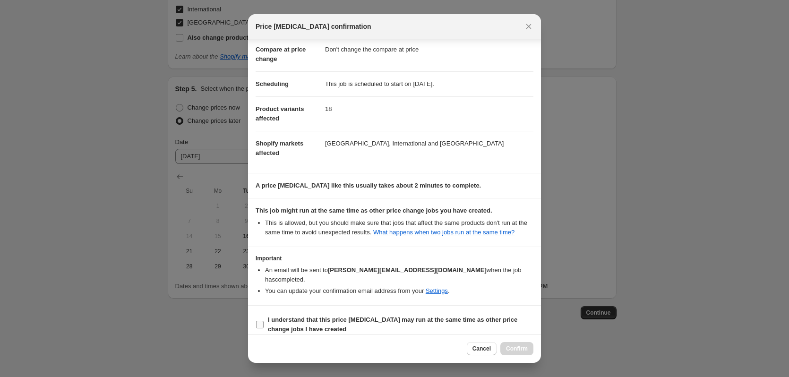
click at [325, 315] on span "I understand that this price [MEDICAL_DATA] may run at the same time as other p…" at bounding box center [401, 324] width 266 height 19
click at [264, 321] on input "I understand that this price [MEDICAL_DATA] may run at the same time as other p…" at bounding box center [260, 325] width 8 height 8
checkbox input "true"
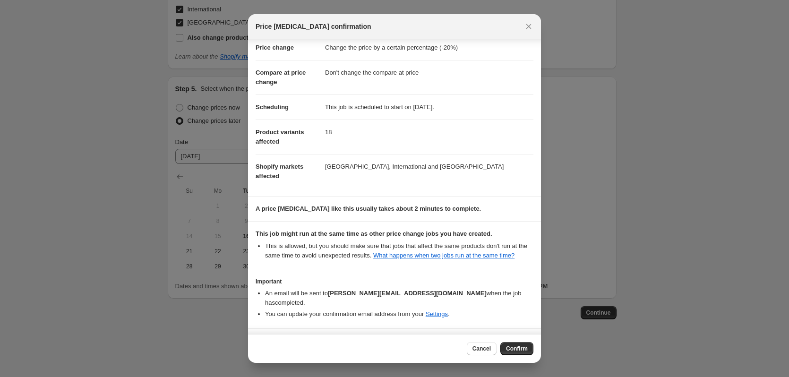
scroll to position [0, 0]
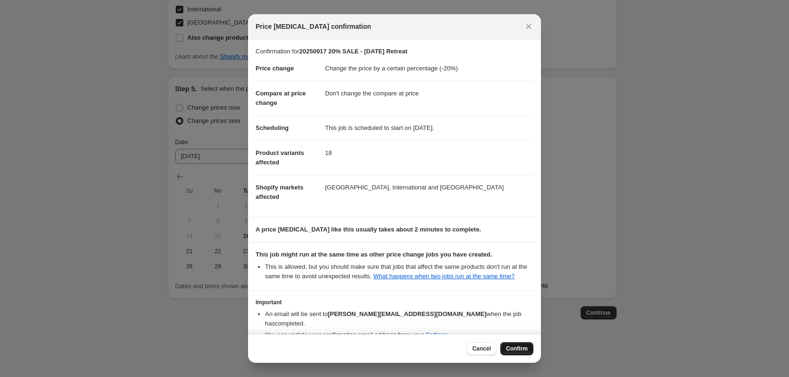
click at [524, 352] on span "Confirm" at bounding box center [517, 349] width 22 height 8
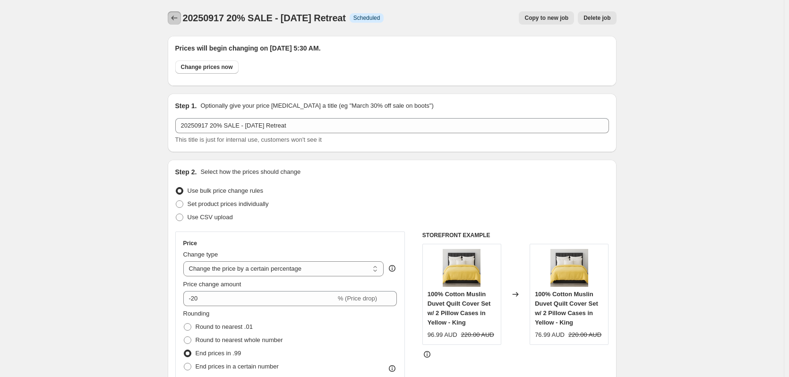
click at [177, 21] on icon "Price change jobs" at bounding box center [174, 17] width 9 height 9
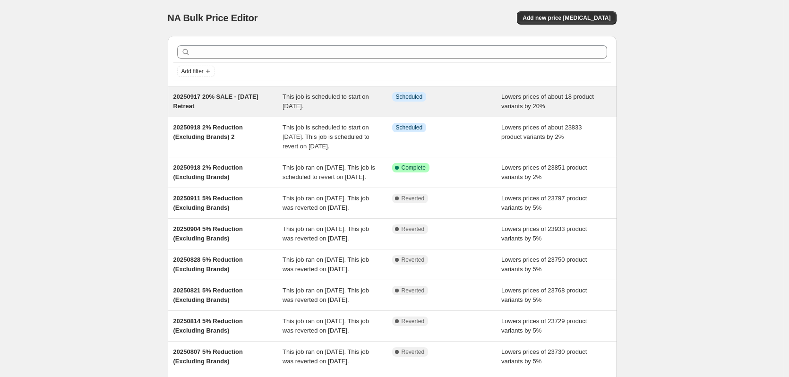
click at [402, 96] on span "Scheduled" at bounding box center [409, 97] width 27 height 8
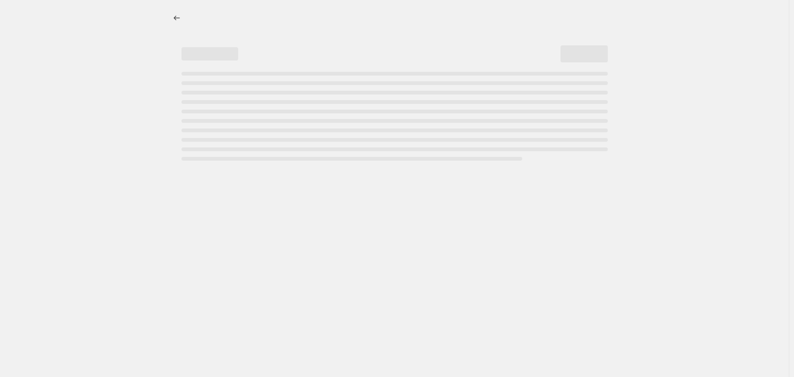
select select "percentage"
select select "no_change"
select select "product_status"
select select "tag"
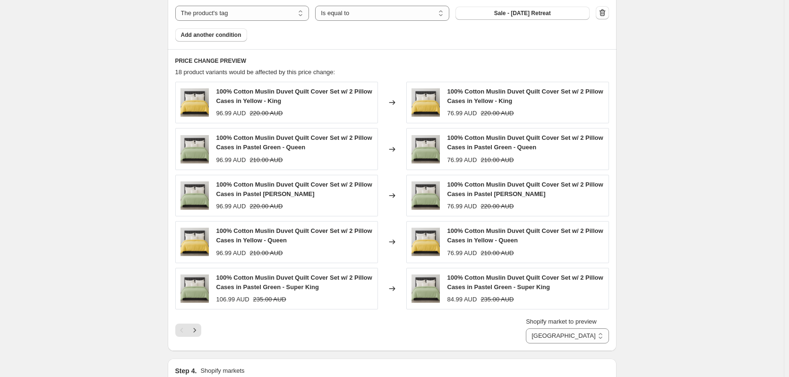
scroll to position [662, 0]
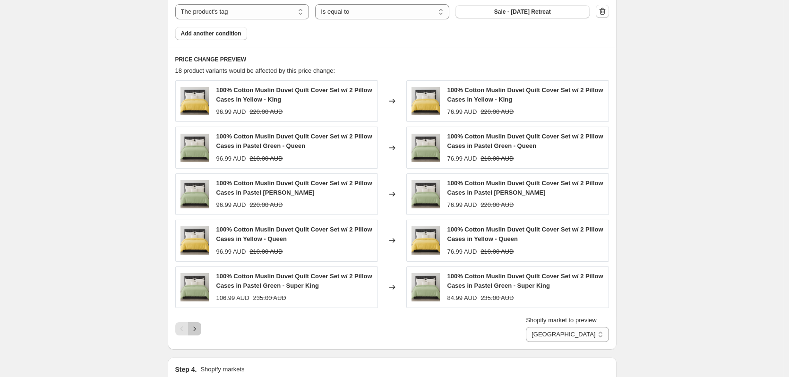
click at [199, 331] on icon "Next" at bounding box center [194, 328] width 9 height 9
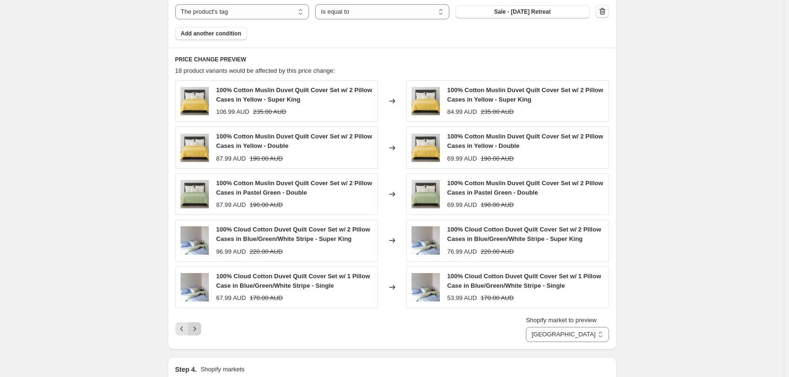
click at [199, 331] on icon "Next" at bounding box center [194, 328] width 9 height 9
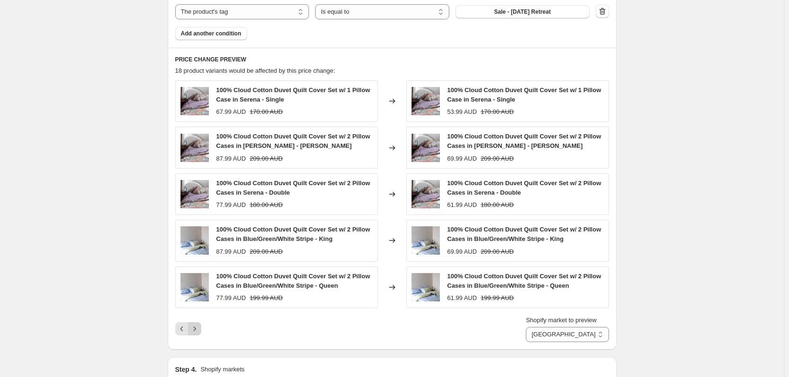
click at [199, 331] on icon "Next" at bounding box center [194, 328] width 9 height 9
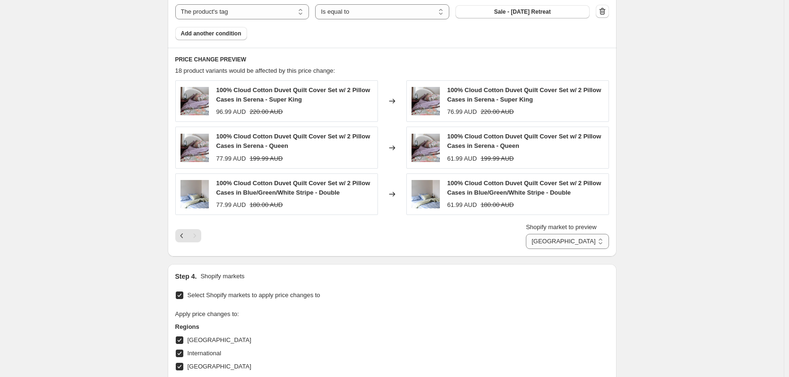
click at [176, 238] on div "PRICE CHANGE PREVIEW 18 product variants would be affected by this price change…" at bounding box center [392, 152] width 449 height 209
click at [182, 235] on icon "Previous" at bounding box center [181, 235] width 9 height 9
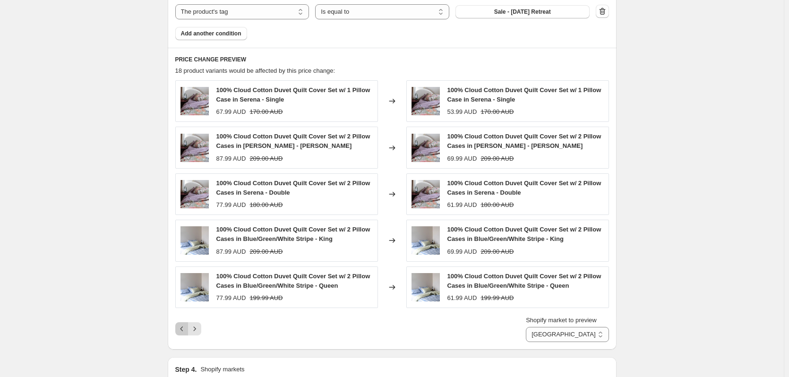
click at [183, 326] on icon "Previous" at bounding box center [181, 328] width 9 height 9
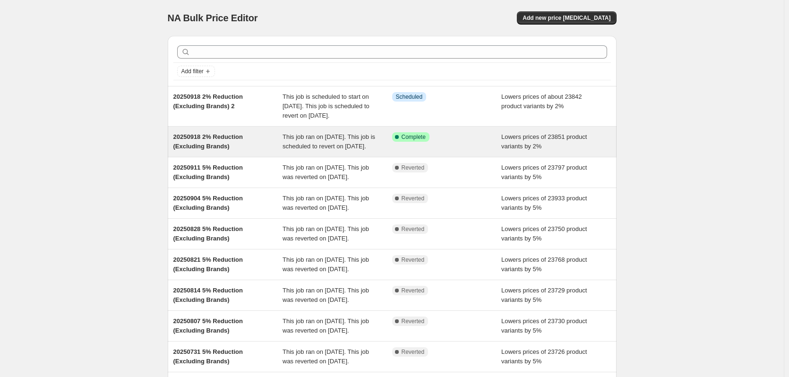
click at [447, 151] on div "Success Complete Complete" at bounding box center [447, 141] width 110 height 19
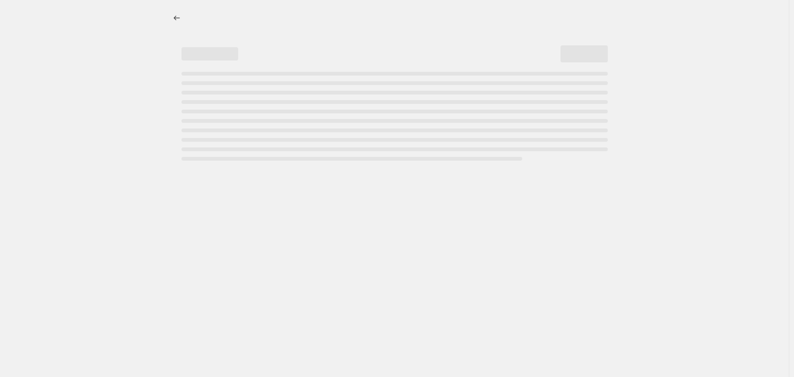
select select "percentage"
select select "no_change"
select select "vendor"
select select "not_equal"
select select "vendor"
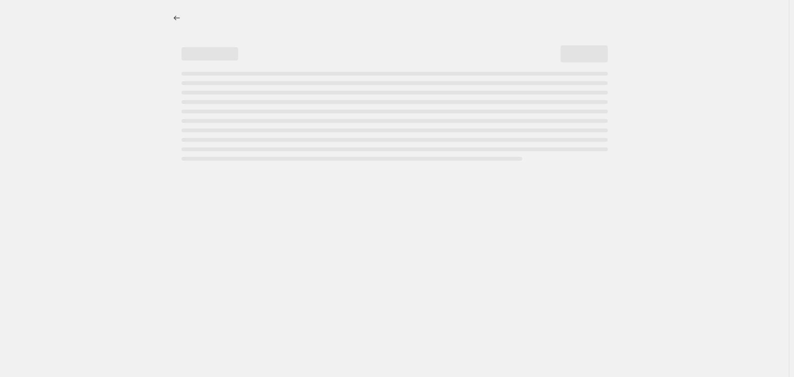
select select "not_equal"
select select "vendor"
select select "not_equal"
select select "vendor"
select select "not_equal"
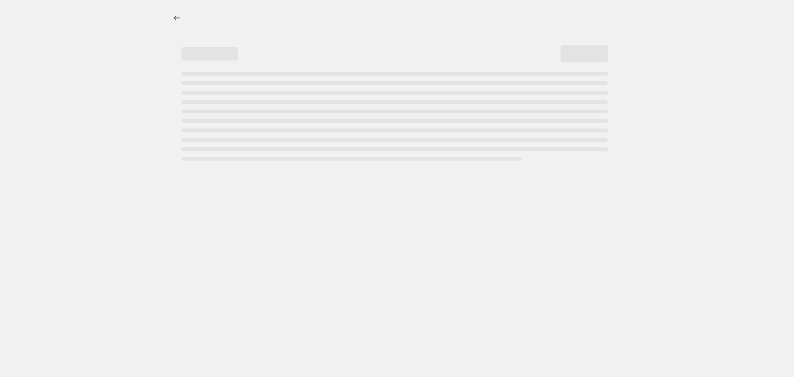
select select "vendor"
select select "not_equal"
select select "vendor"
select select "not_equal"
select select "product_status"
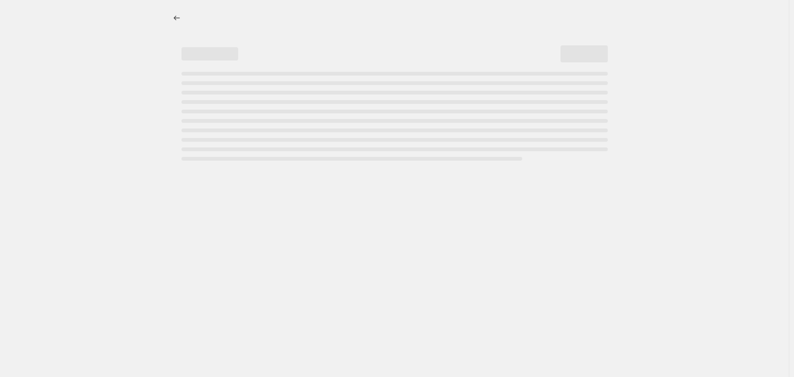
select select "not_equal"
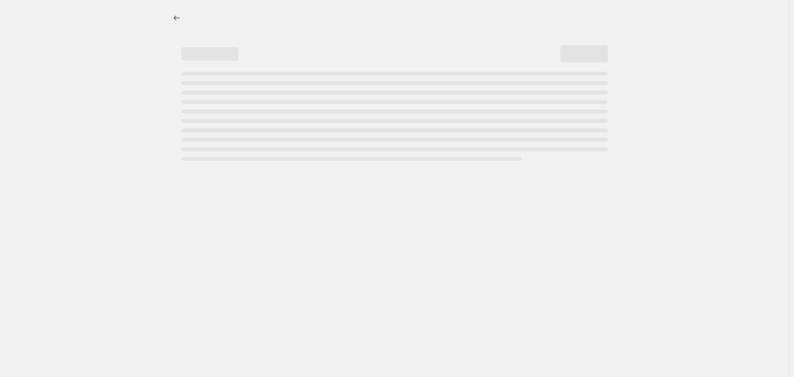
select select "not_equal"
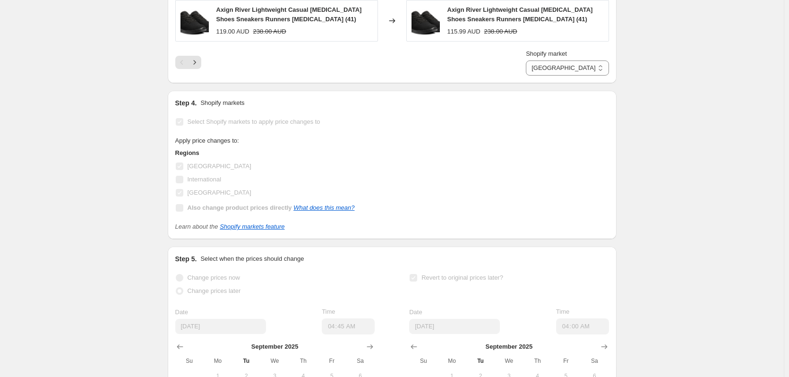
scroll to position [1398, 0]
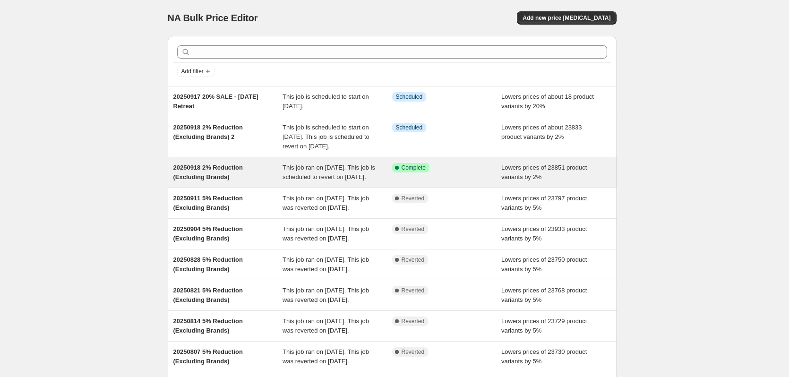
click at [405, 172] on span "Complete" at bounding box center [414, 168] width 24 height 8
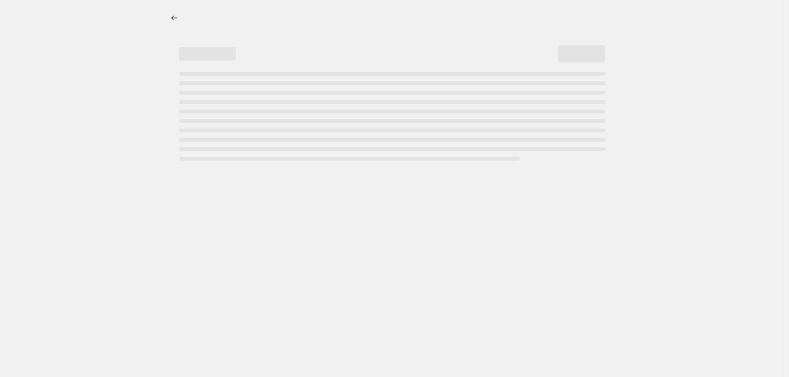
select select "percentage"
select select "no_change"
select select "vendor"
select select "not_equal"
select select "vendor"
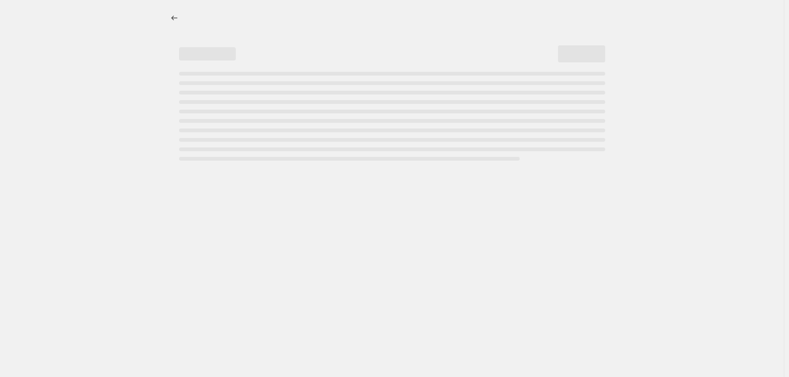
select select "not_equal"
select select "vendor"
select select "not_equal"
select select "vendor"
select select "not_equal"
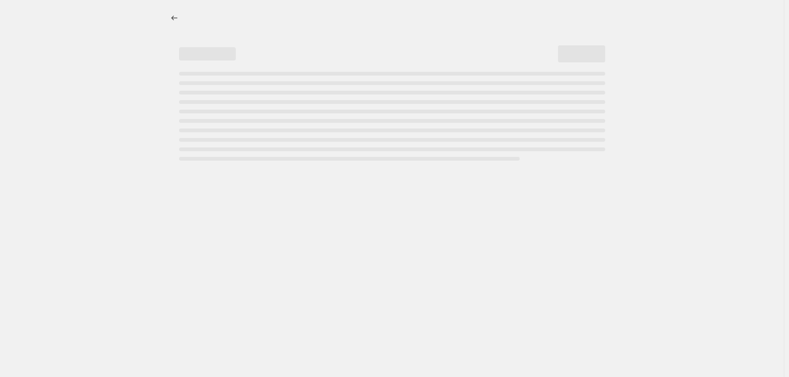
select select "vendor"
select select "not_equal"
select select "vendor"
select select "not_equal"
select select "product_status"
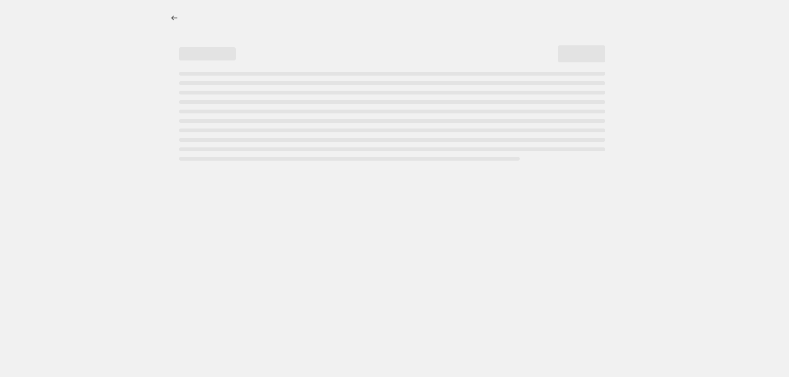
select select "not_equal"
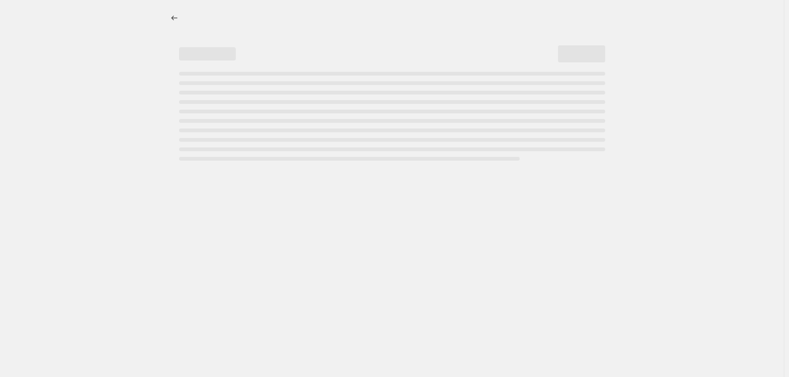
select select "not_equal"
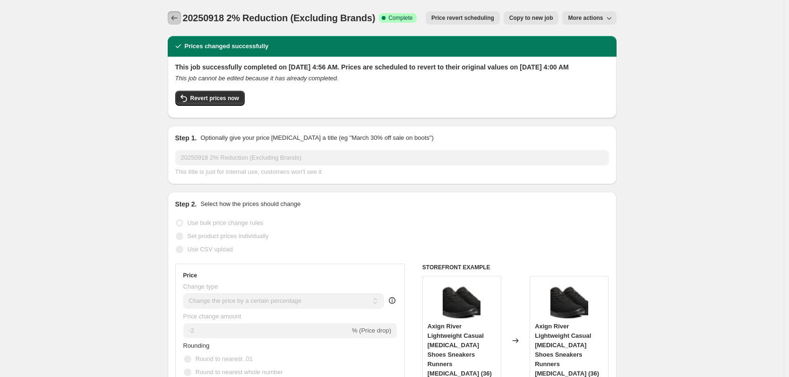
click at [178, 19] on icon "Price change jobs" at bounding box center [174, 17] width 9 height 9
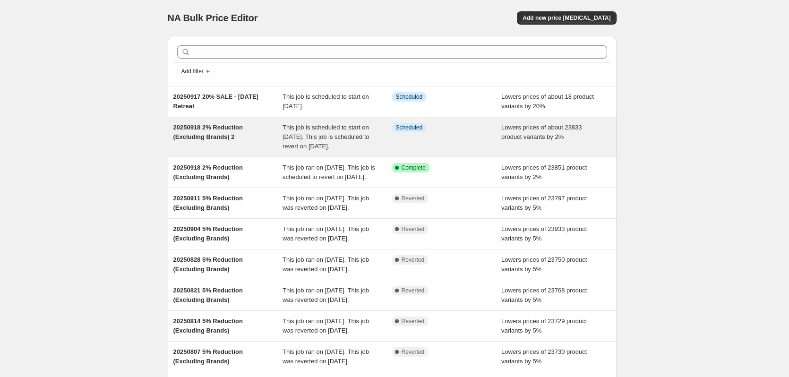
click at [482, 138] on div "Info Scheduled" at bounding box center [447, 137] width 110 height 28
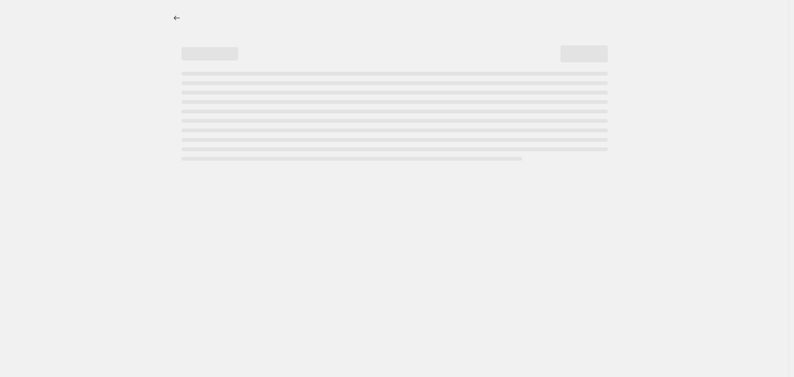
select select "percentage"
select select "no_change"
select select "vendor"
select select "not_equal"
select select "vendor"
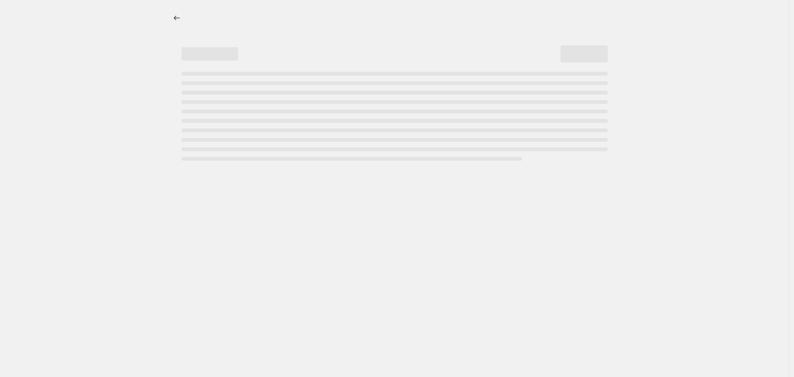
select select "not_equal"
select select "vendor"
select select "not_equal"
select select "vendor"
select select "not_equal"
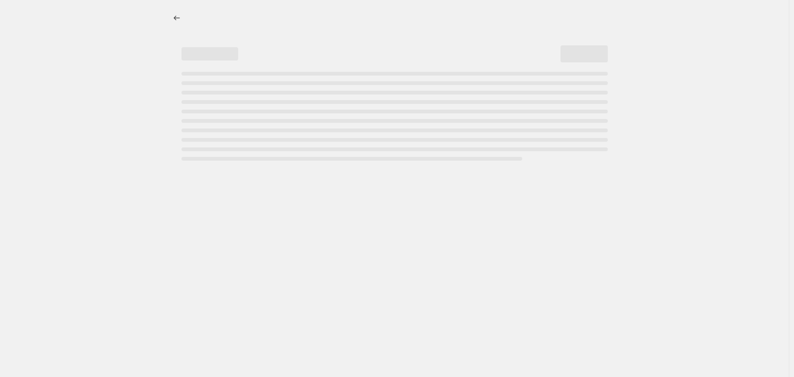
select select "vendor"
select select "not_equal"
select select "vendor"
select select "not_equal"
select select "product_status"
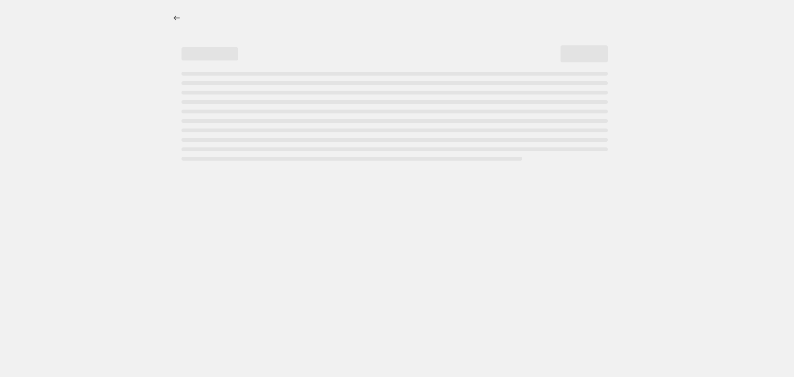
select select "not_equal"
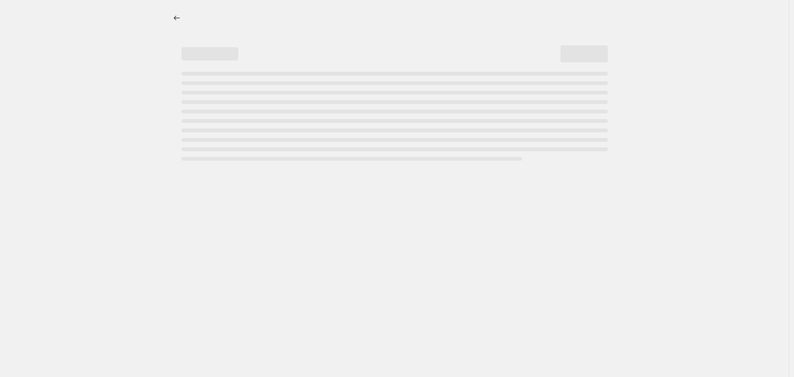
select select "not_equal"
select select "tag"
select select "not_equal"
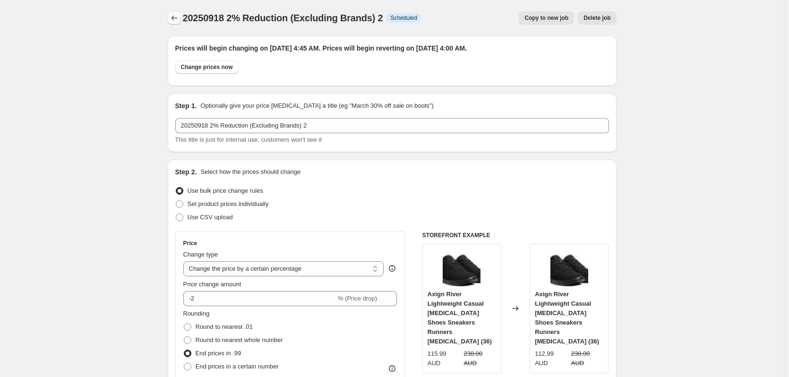
click at [179, 18] on icon "Price change jobs" at bounding box center [174, 17] width 9 height 9
